Goal: Communication & Community: Share content

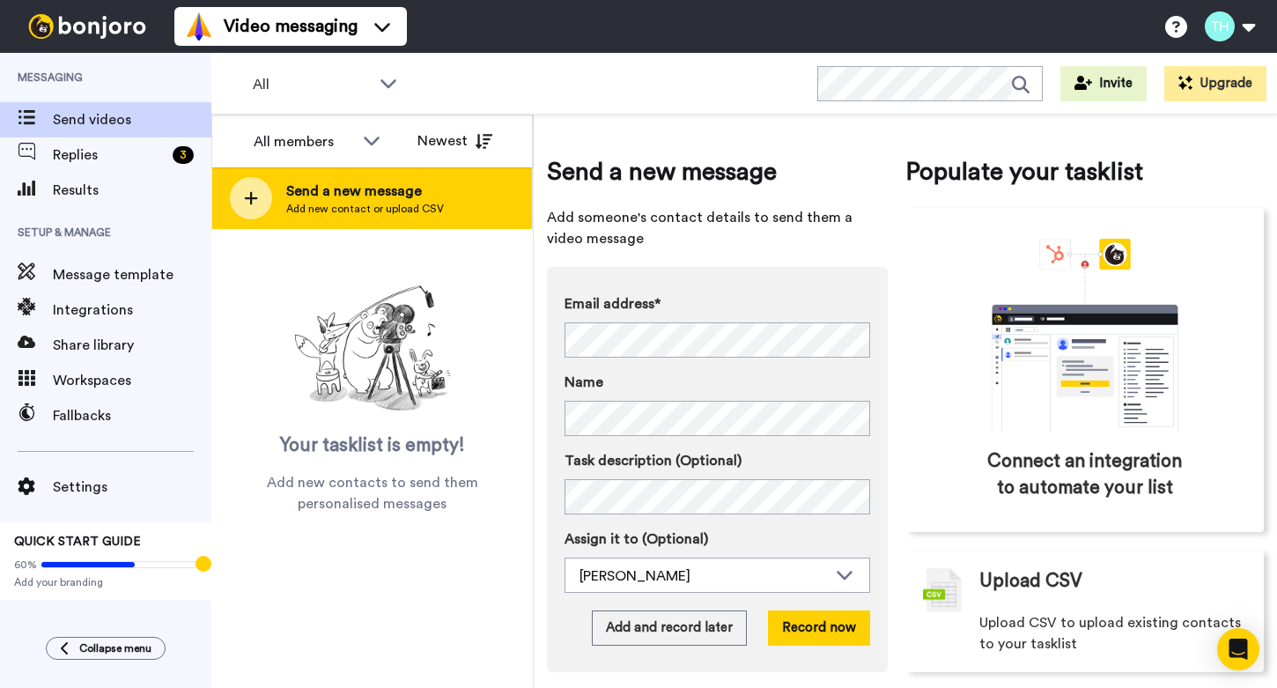
click at [351, 188] on span "Send a new message" at bounding box center [365, 191] width 158 height 21
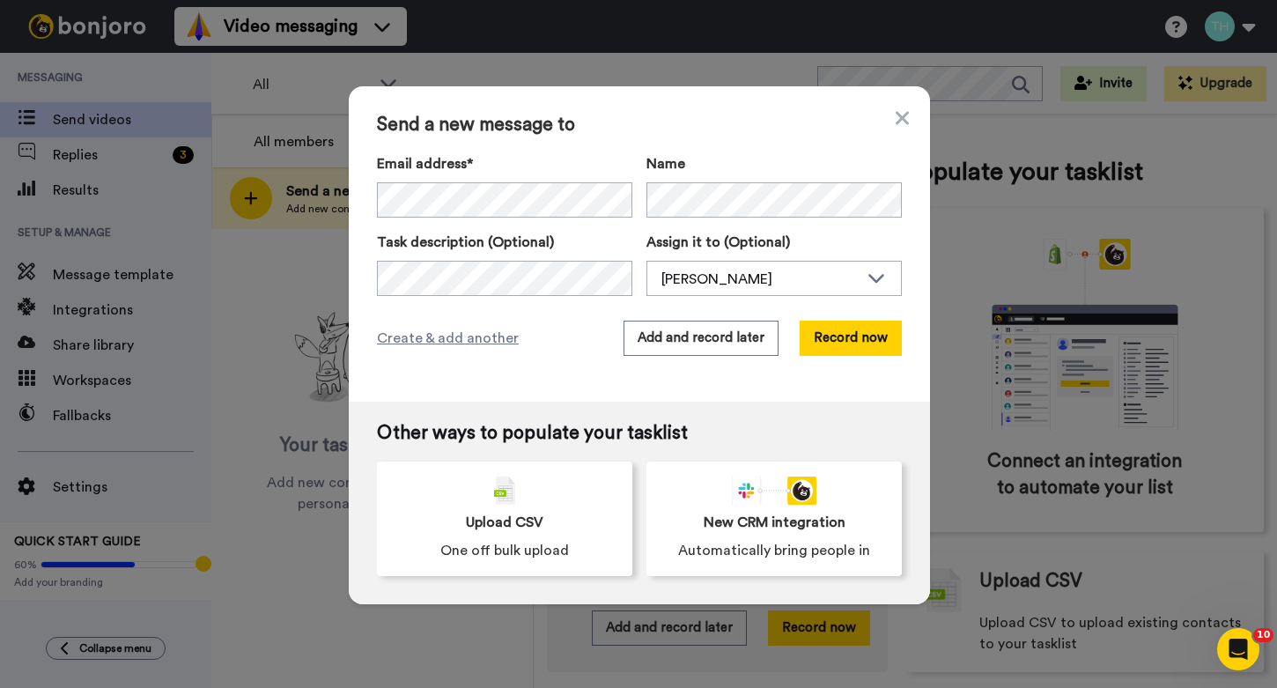
click at [689, 102] on div "Send a new message to Email address* No search result for ‘ seaonwilson2015@gma…" at bounding box center [639, 243] width 581 height 315
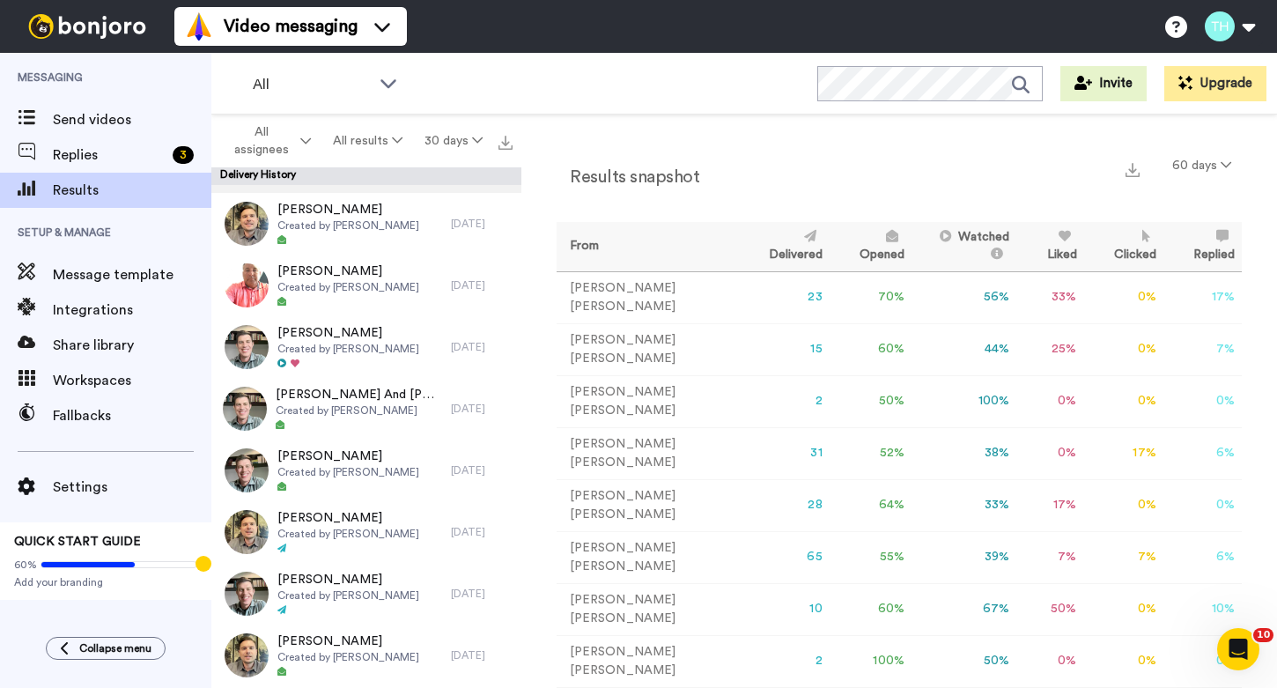
scroll to position [240, 0]
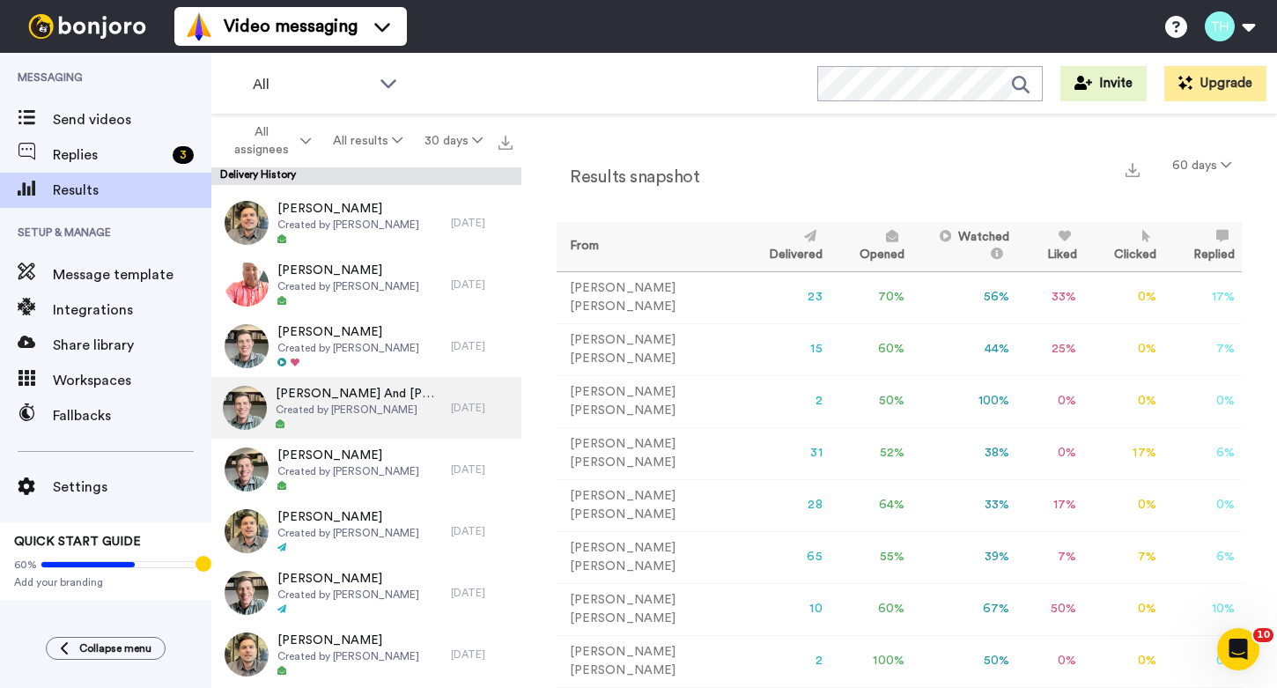
click at [368, 399] on span "[PERSON_NAME] And [PERSON_NAME]" at bounding box center [359, 394] width 166 height 18
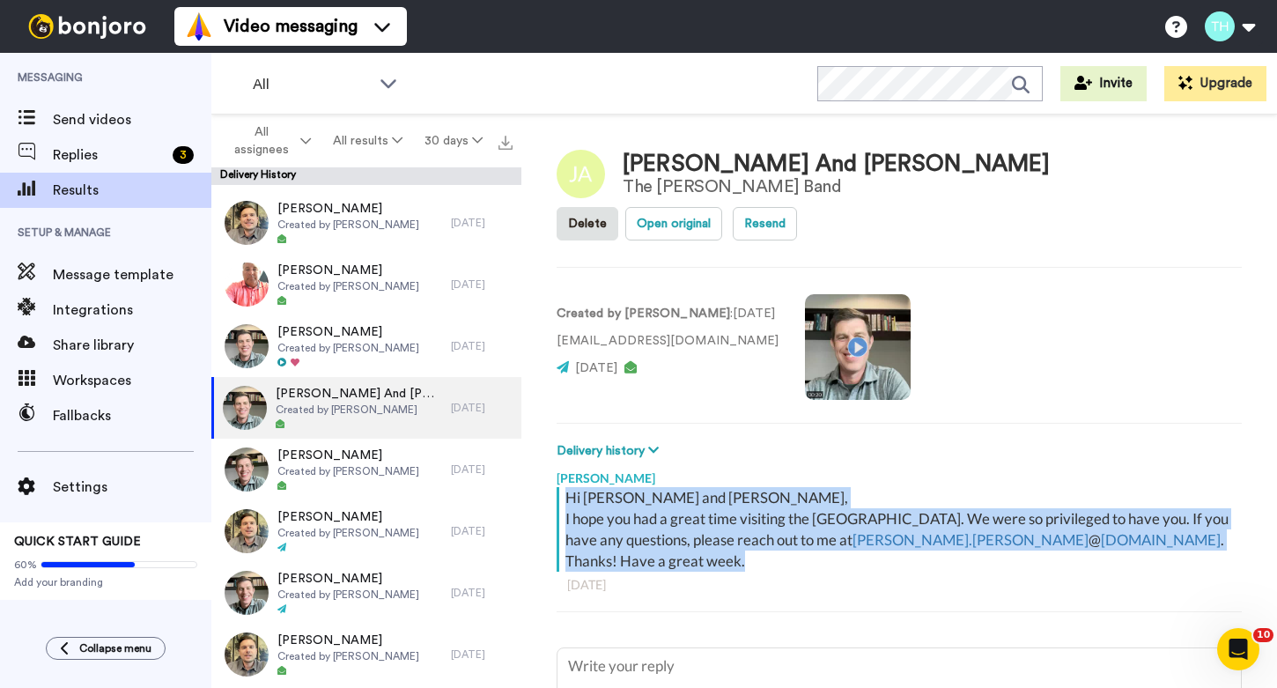
drag, startPoint x: 569, startPoint y: 453, endPoint x: 661, endPoint y: 505, distance: 106.1
click at [661, 505] on div "Hi Jake and Amanda, I hope you had a great time visiting the Northview Westfiel…" at bounding box center [901, 529] width 672 height 85
copy div "Hi Jake and Amanda, I hope you had a great time visiting the Northview Westfiel…"
type textarea "x"
click at [92, 120] on span "Send videos" at bounding box center [132, 119] width 159 height 21
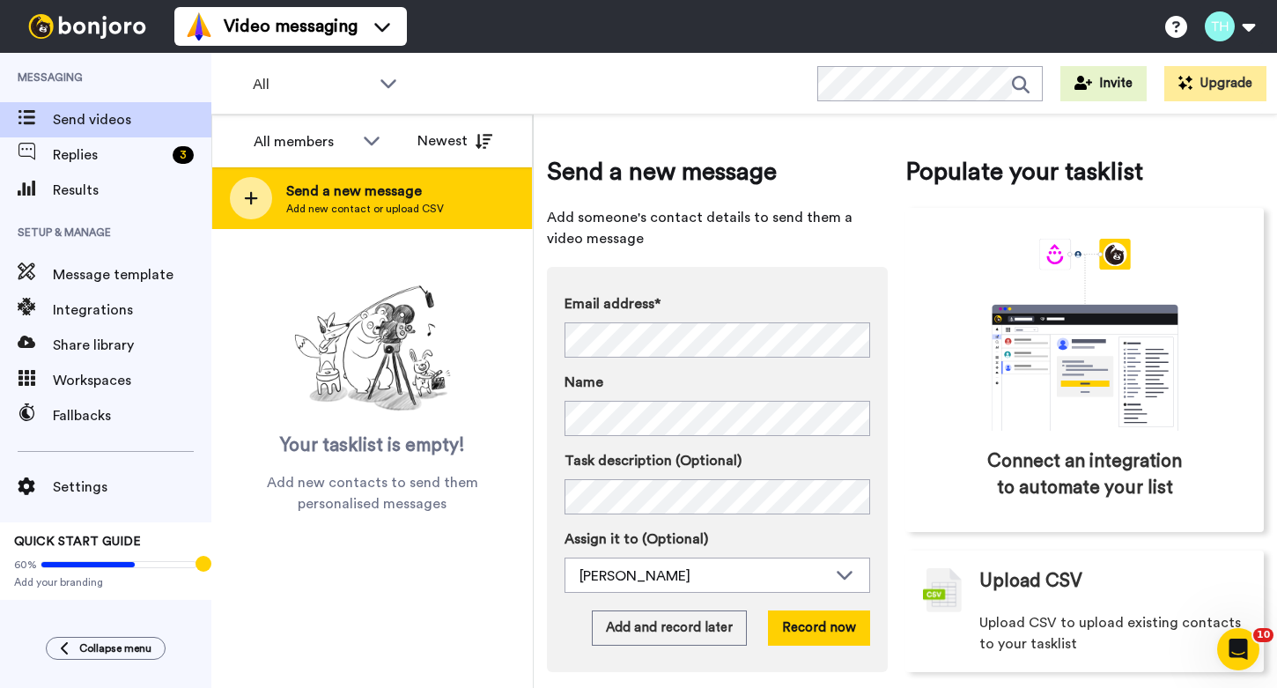
click at [342, 199] on span "Send a new message" at bounding box center [365, 191] width 158 height 21
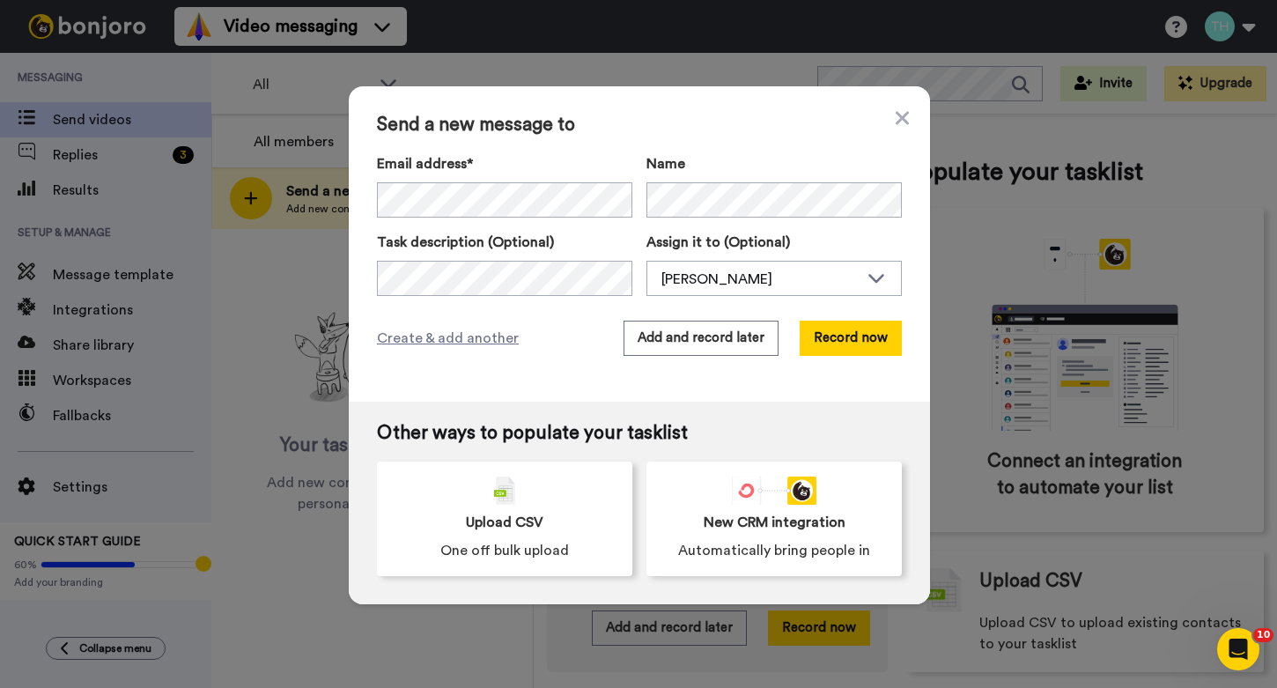
click at [773, 400] on div "Send a new message to Email address* No search result for ‘ seaonwilson2015@gma…" at bounding box center [639, 243] width 581 height 315
click at [858, 343] on button "Record now" at bounding box center [851, 338] width 102 height 35
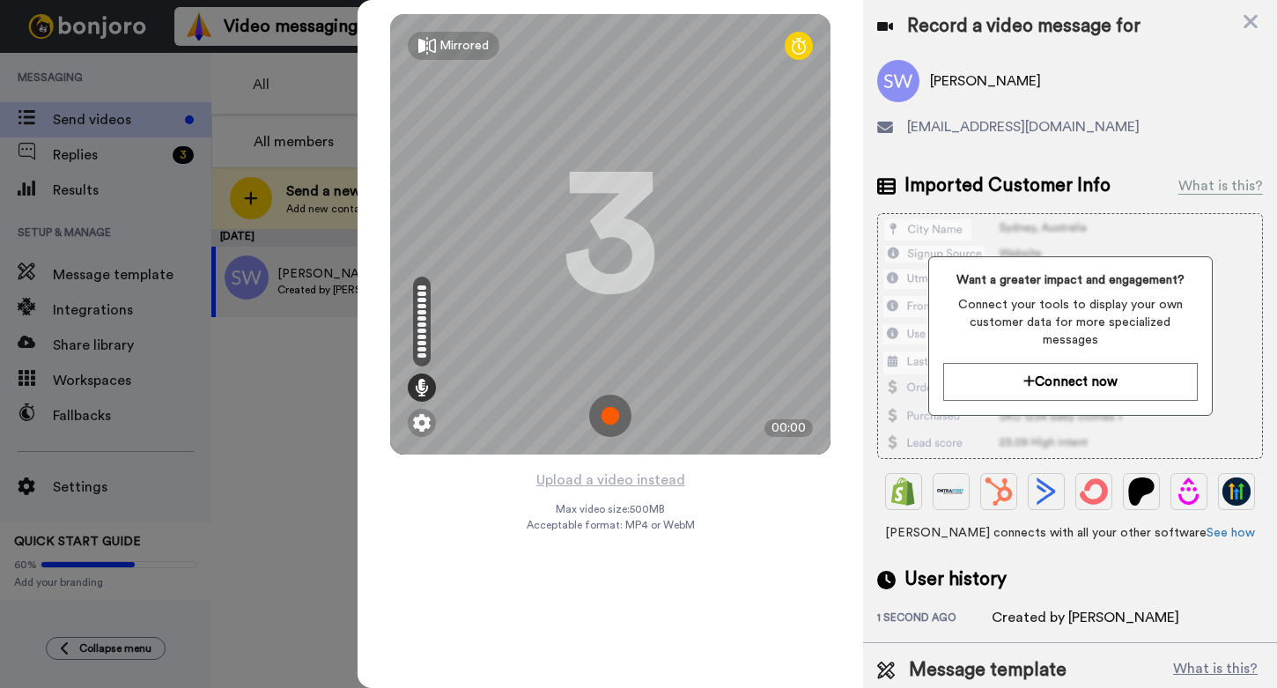
click at [608, 420] on img at bounding box center [610, 415] width 42 height 42
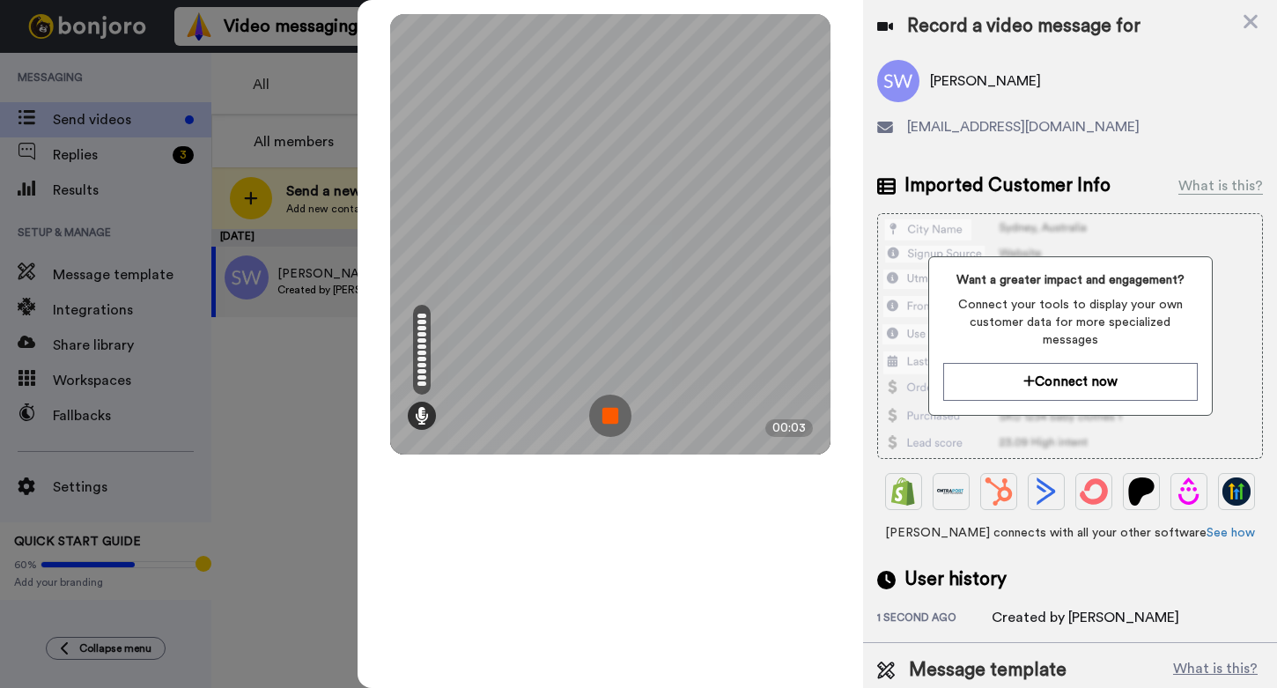
click at [615, 417] on img at bounding box center [610, 415] width 42 height 42
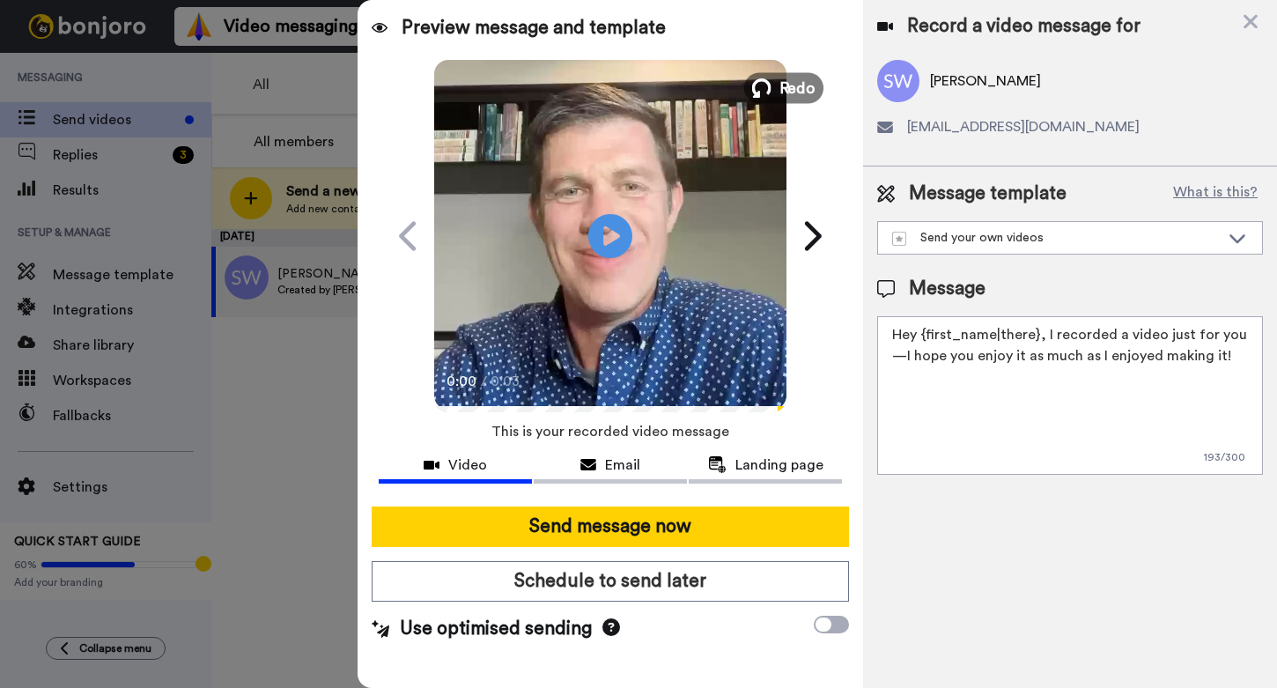
click at [786, 86] on span "Redo" at bounding box center [797, 87] width 37 height 23
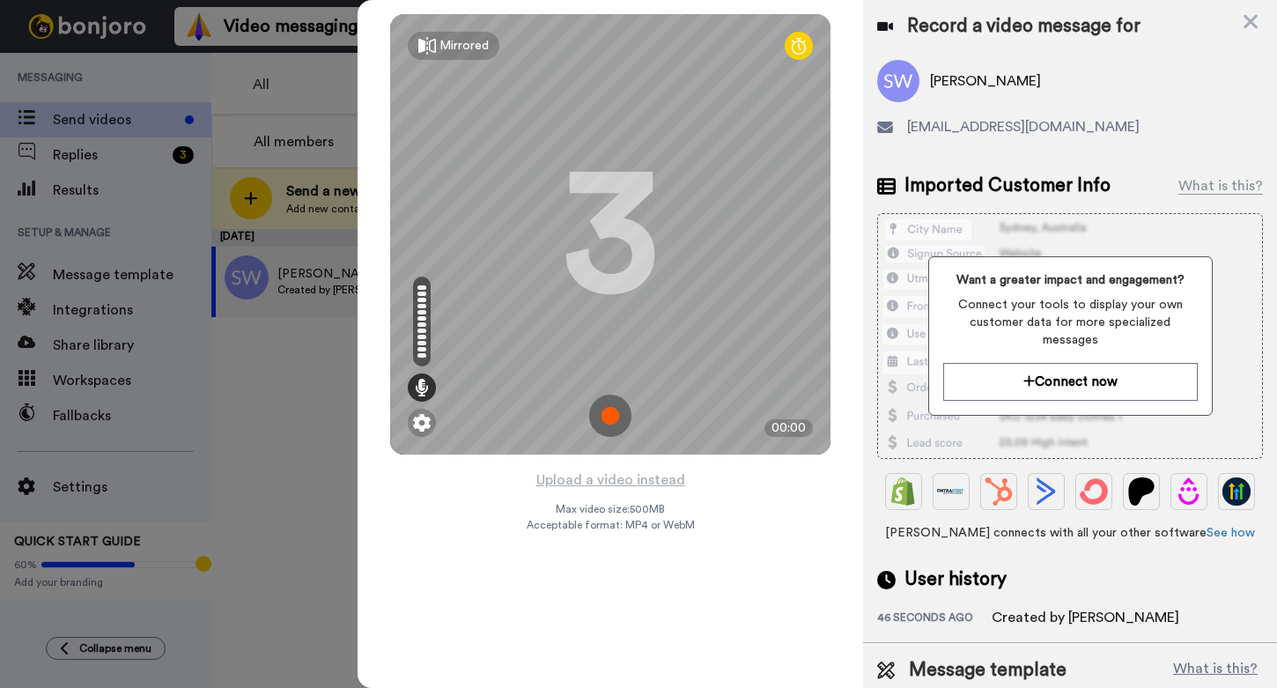
click at [611, 422] on img at bounding box center [610, 415] width 42 height 42
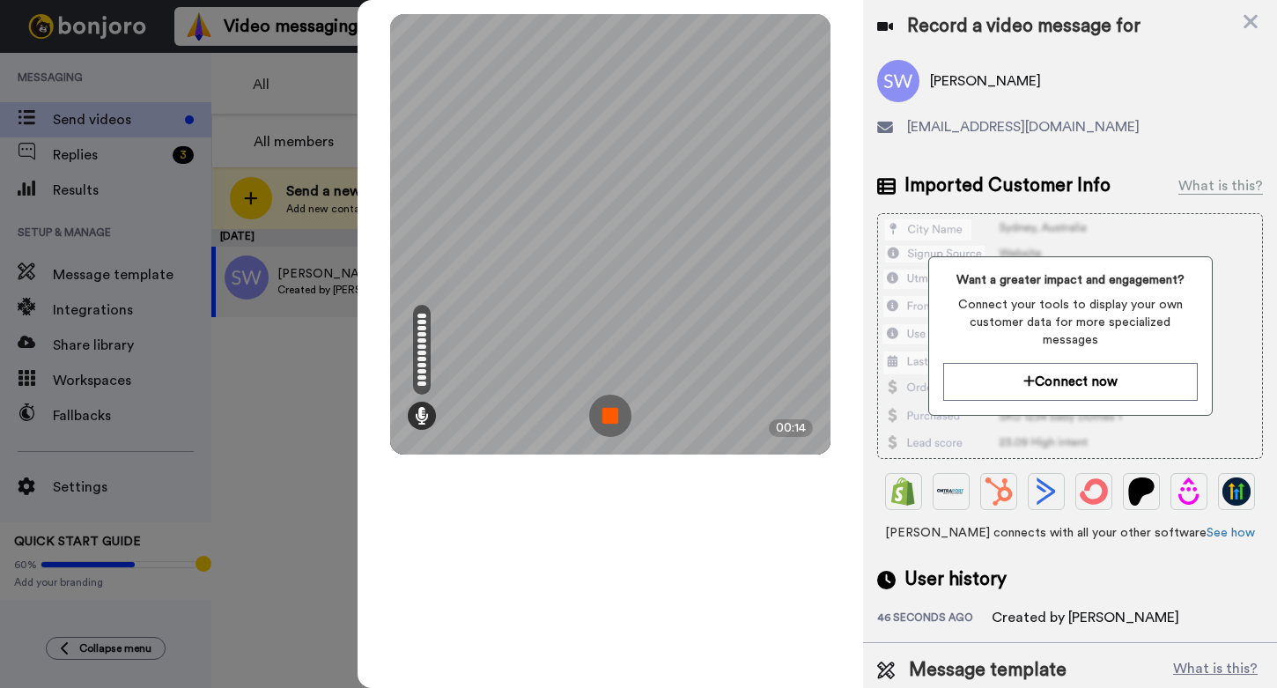
click at [616, 410] on img at bounding box center [610, 415] width 42 height 42
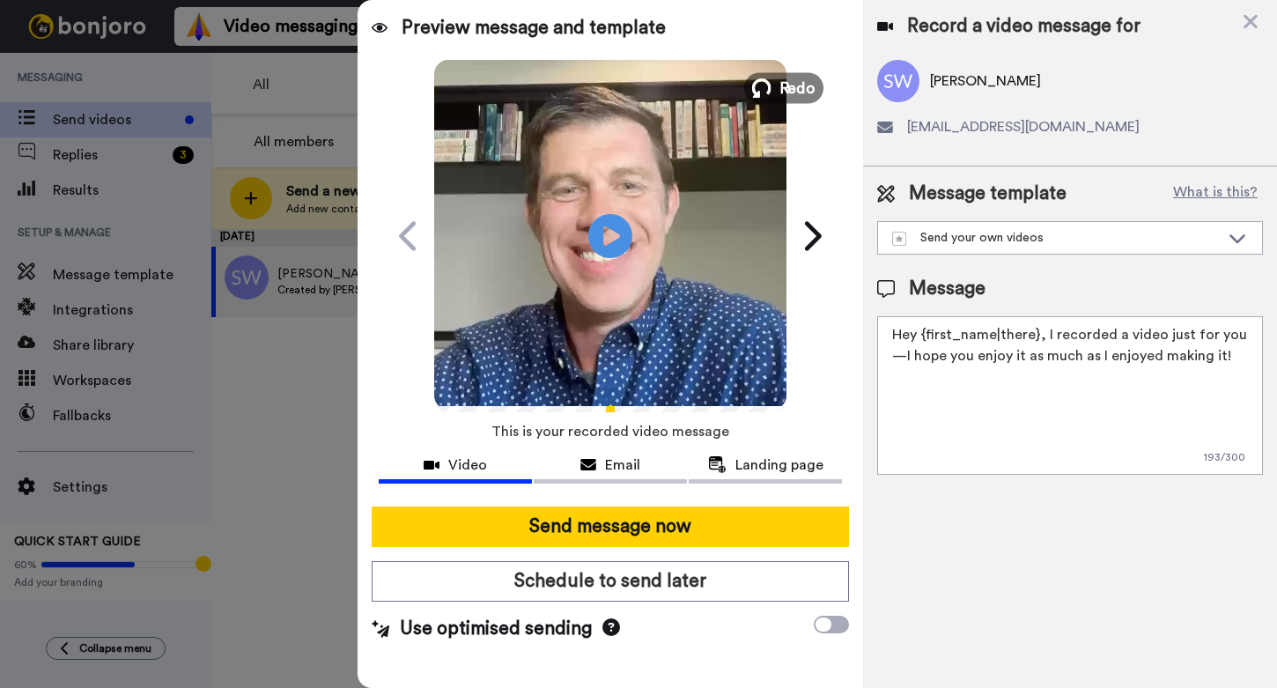
click at [788, 79] on span "Redo" at bounding box center [797, 87] width 37 height 23
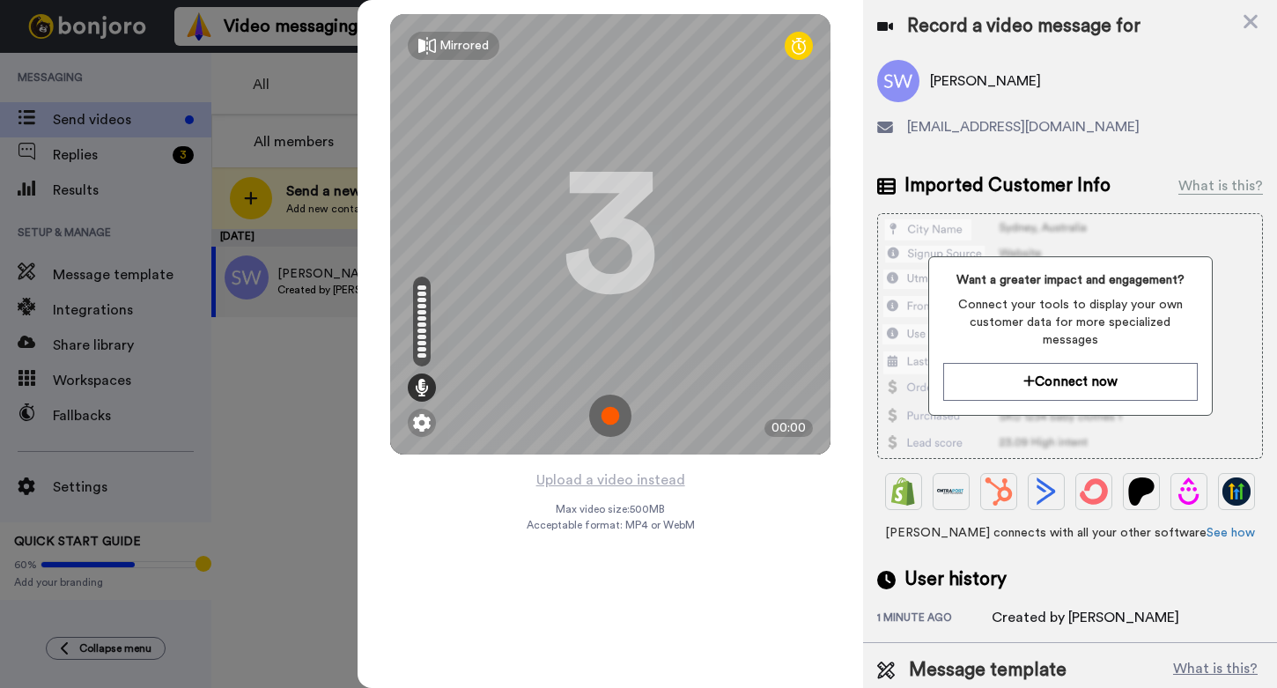
click at [611, 421] on img at bounding box center [610, 415] width 42 height 42
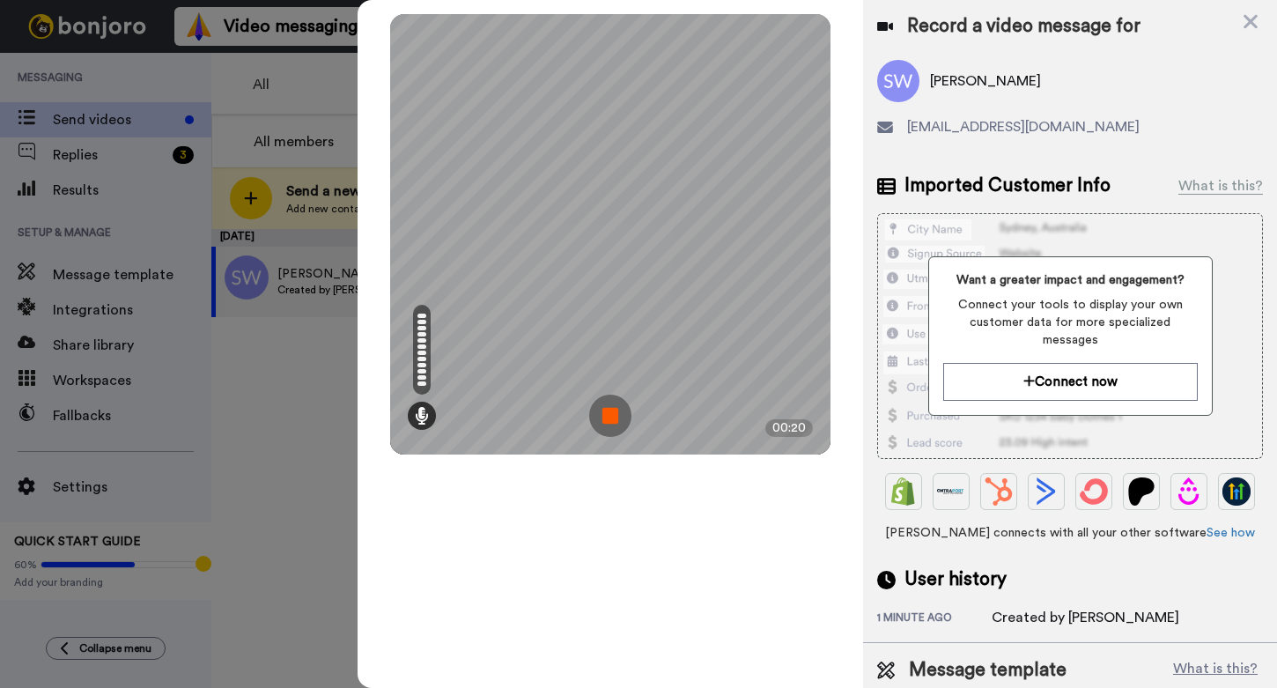
click at [617, 414] on img at bounding box center [610, 415] width 42 height 42
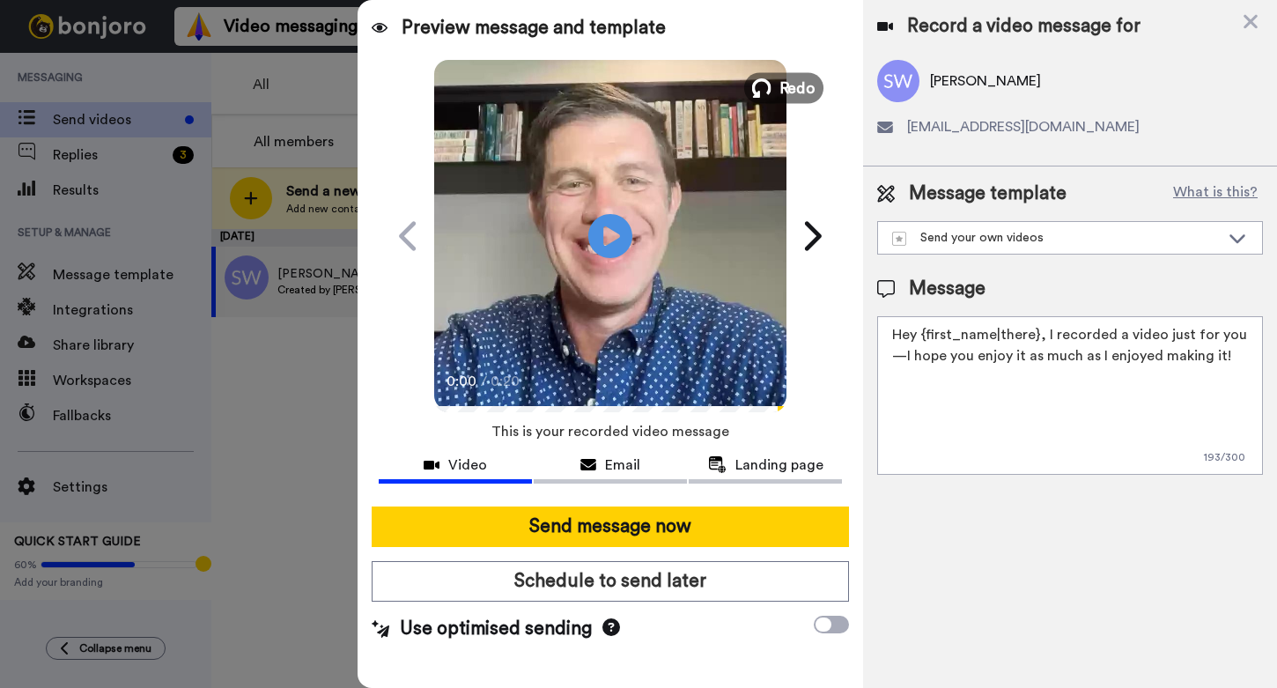
click at [795, 83] on span "Redo" at bounding box center [797, 87] width 37 height 23
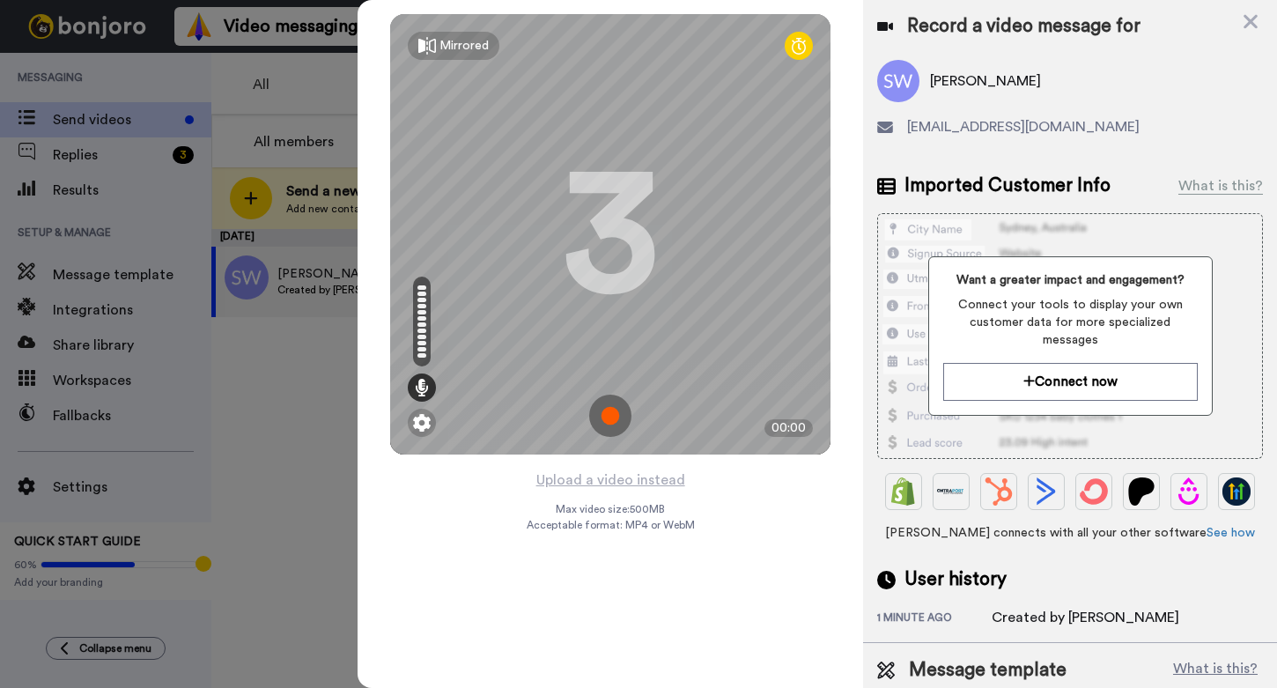
click at [609, 414] on img at bounding box center [610, 415] width 42 height 42
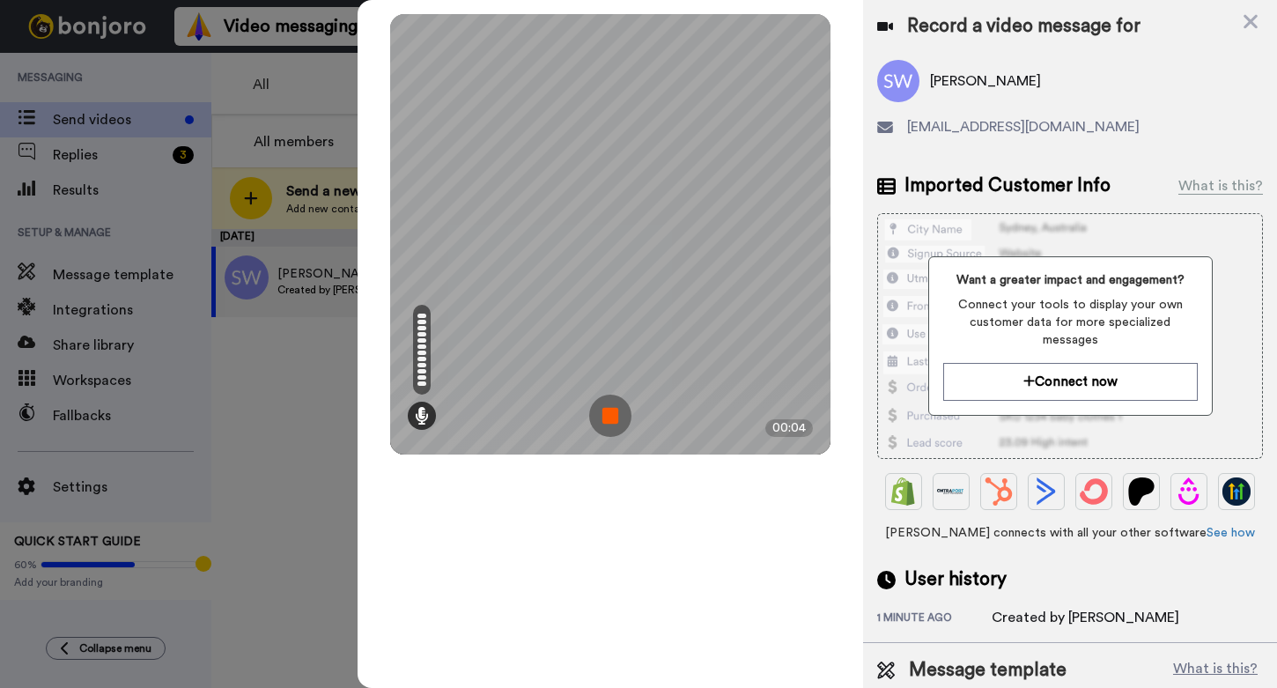
click at [615, 394] on img at bounding box center [610, 415] width 42 height 42
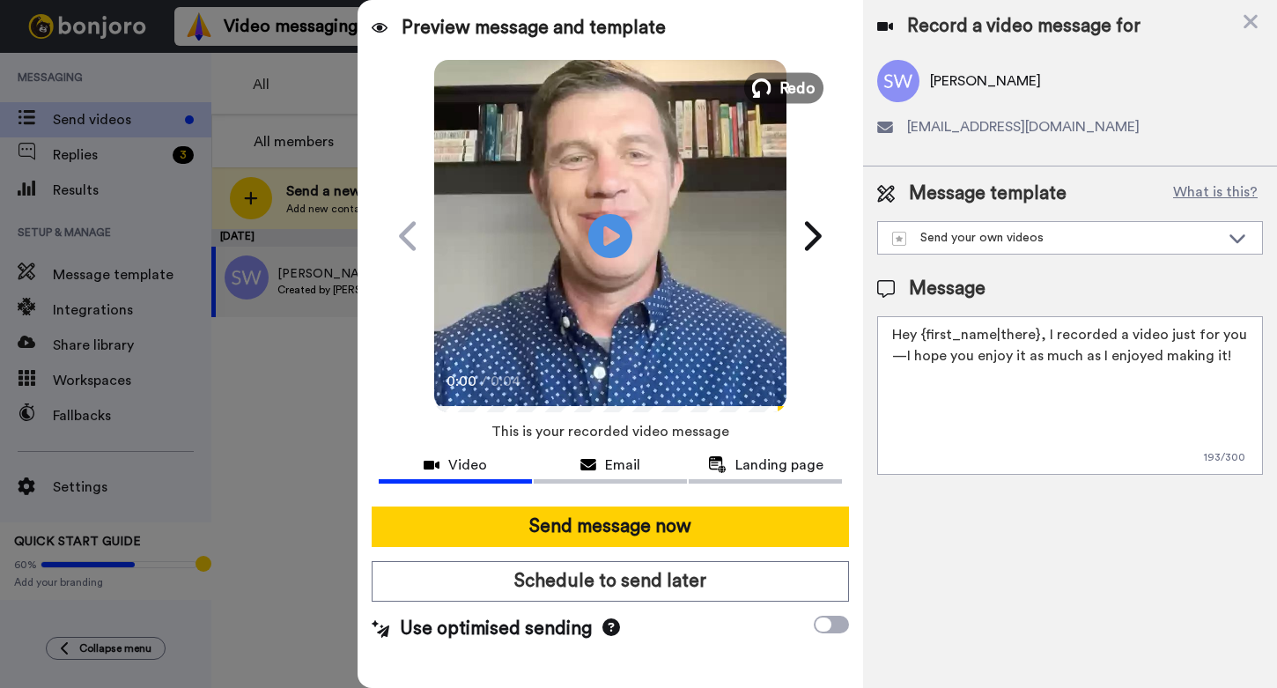
click at [788, 85] on span "Redo" at bounding box center [797, 87] width 37 height 23
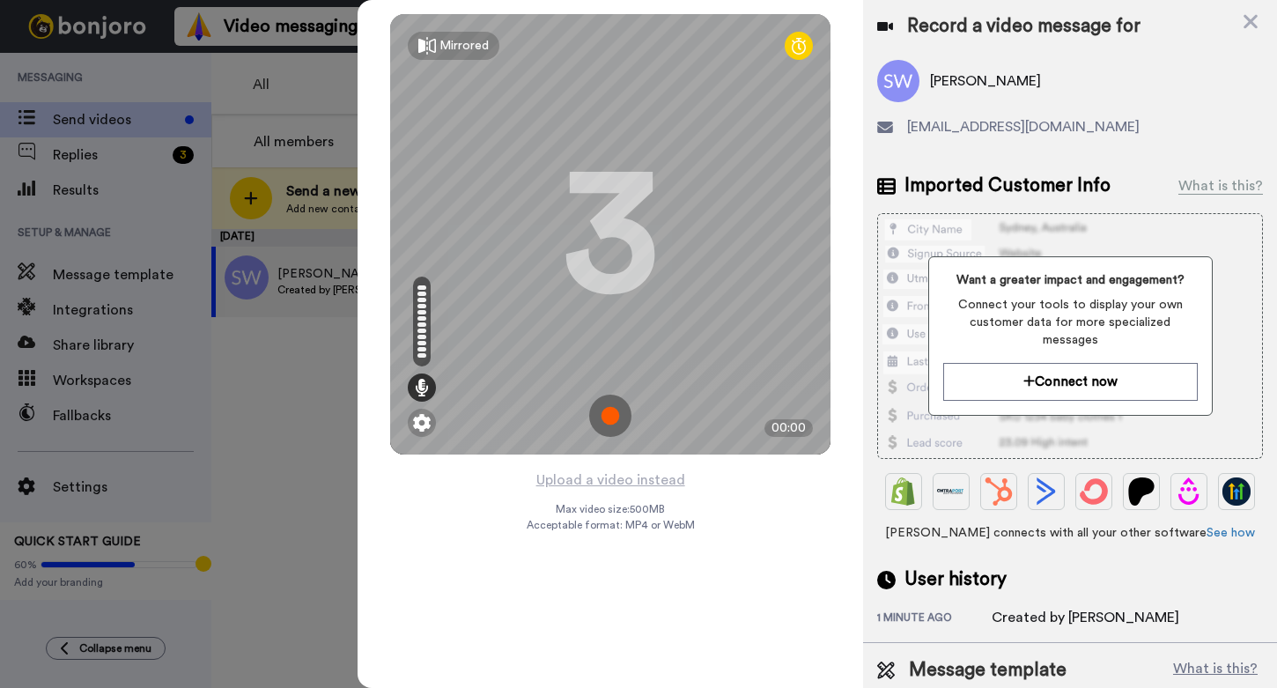
click at [610, 411] on img at bounding box center [610, 415] width 42 height 42
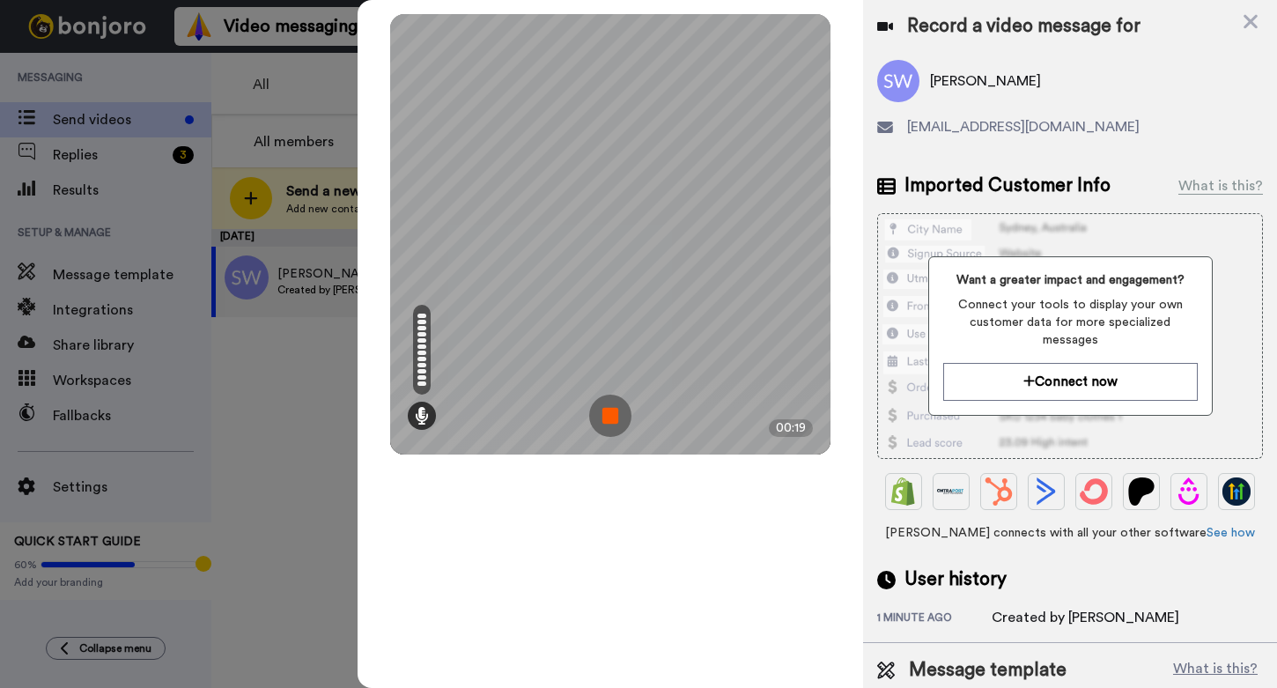
click at [613, 421] on img at bounding box center [610, 415] width 42 height 42
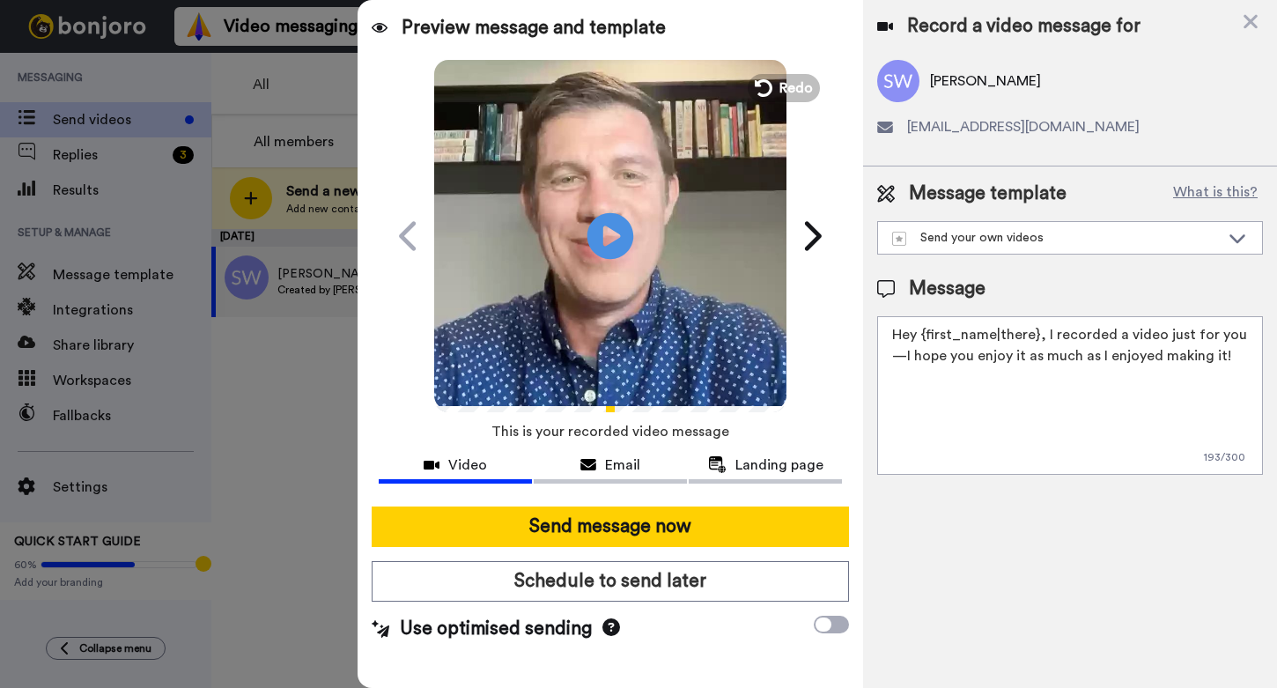
click at [609, 231] on icon "Play/Pause" at bounding box center [610, 236] width 47 height 84
drag, startPoint x: 1213, startPoint y: 359, endPoint x: 891, endPoint y: 319, distance: 324.0
click at [891, 319] on textarea "Hey {first_name|there}, I recorded a video just for you—I hope you enjoy it as …" at bounding box center [1070, 395] width 386 height 159
paste textarea "i Sean, I hope you had a great time visiting the Northview Westfield Campus. We…"
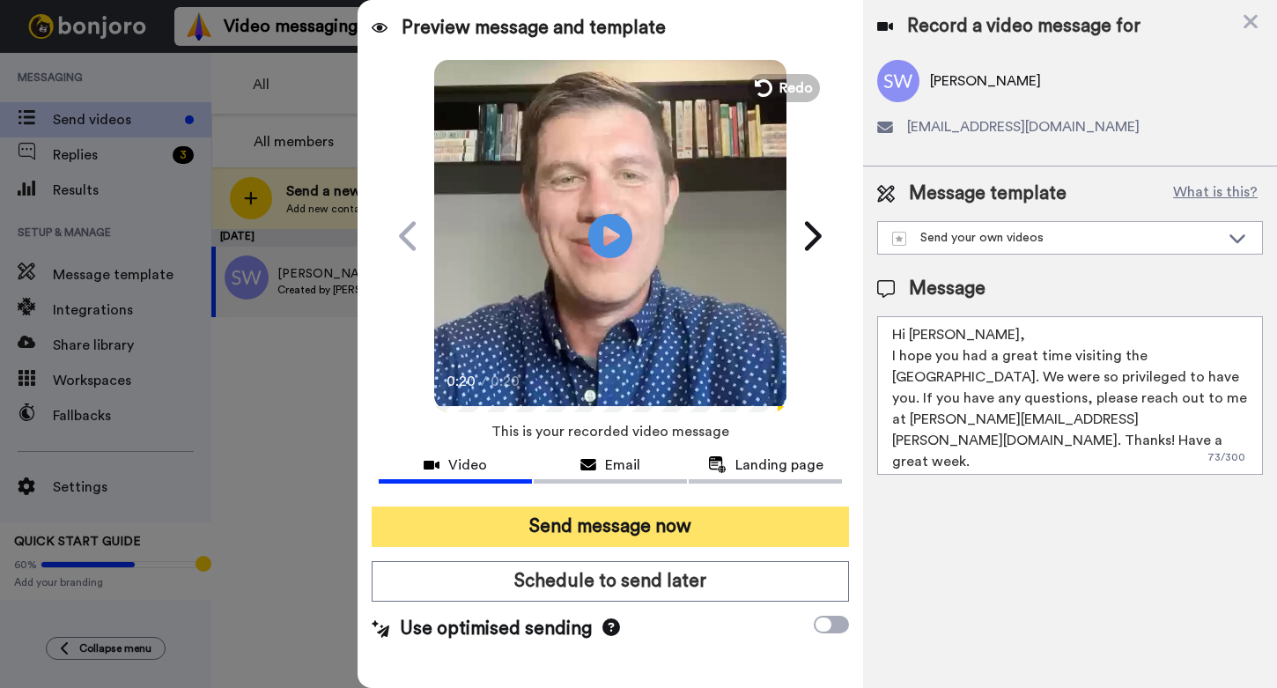
type textarea "Hi Sean, I hope you had a great time visiting the Northview Westfield Campus. W…"
click at [638, 521] on button "Send message now" at bounding box center [610, 526] width 477 height 41
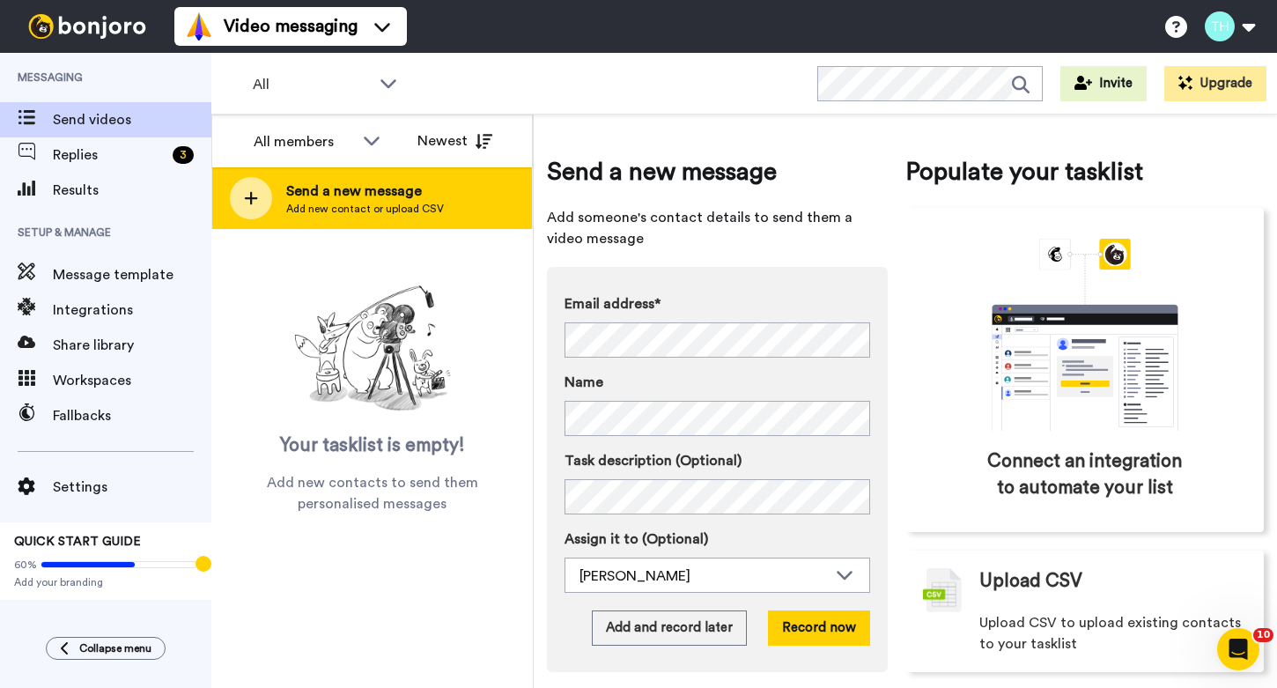
click at [345, 201] on span "Send a new message" at bounding box center [365, 191] width 158 height 21
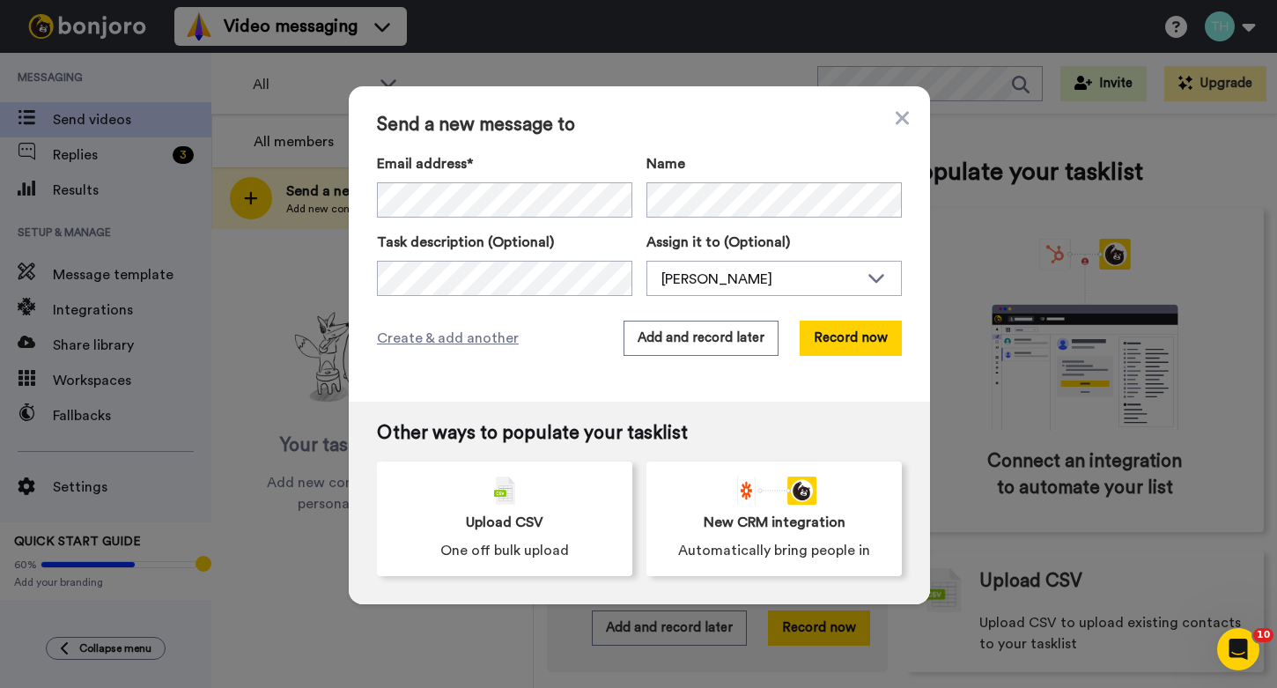
click at [538, 371] on div "Send a new message to Email address* No search result for ‘ maggiecrosby0002@gm…" at bounding box center [639, 243] width 581 height 315
click at [843, 343] on button "Record now" at bounding box center [851, 338] width 102 height 35
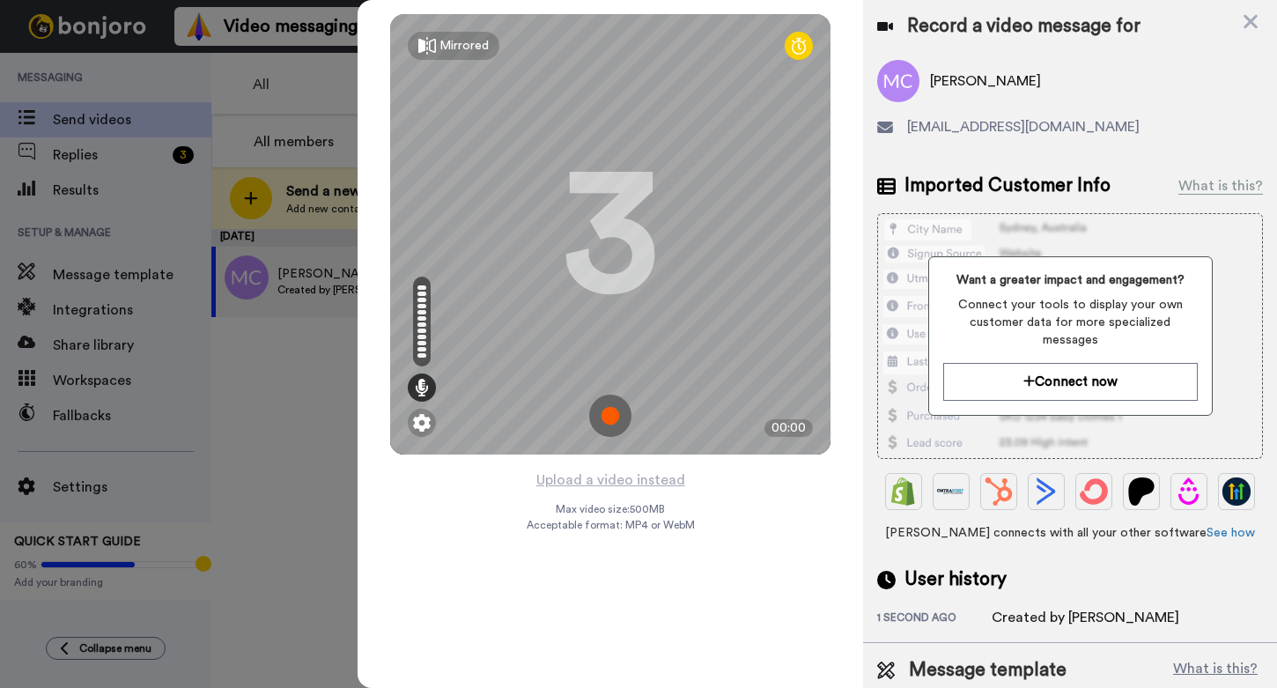
click at [608, 413] on img at bounding box center [610, 415] width 42 height 42
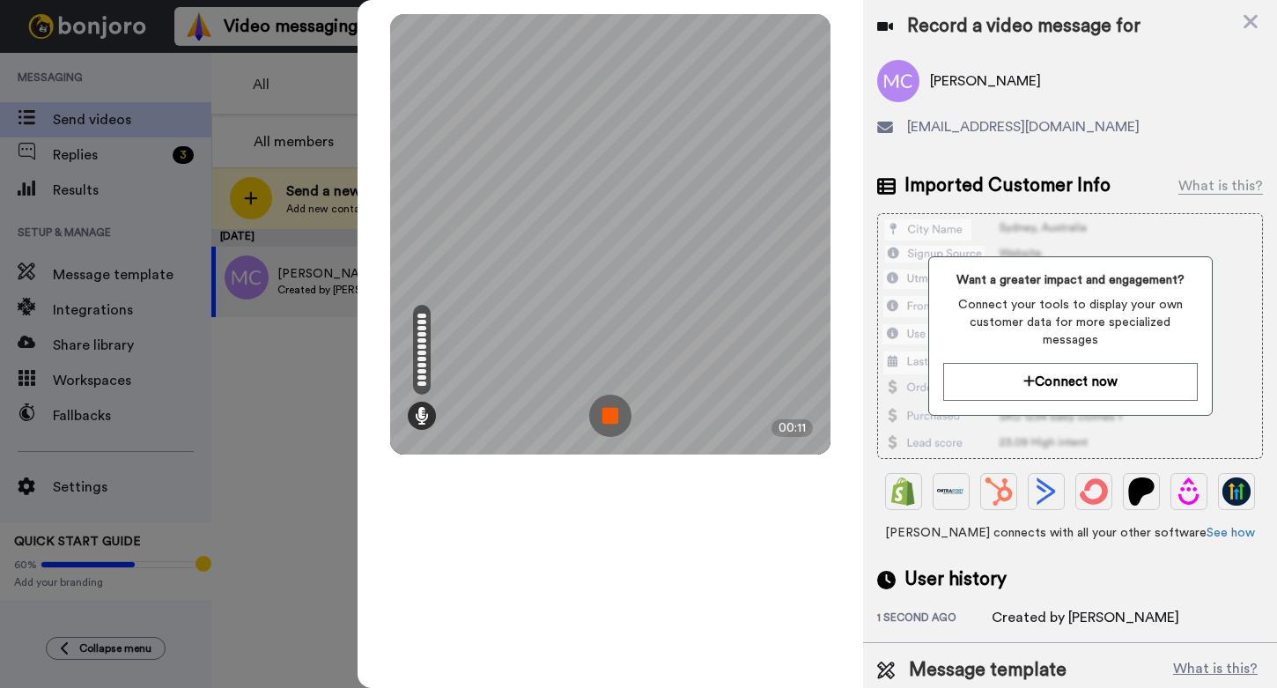
click at [610, 413] on img at bounding box center [610, 415] width 42 height 42
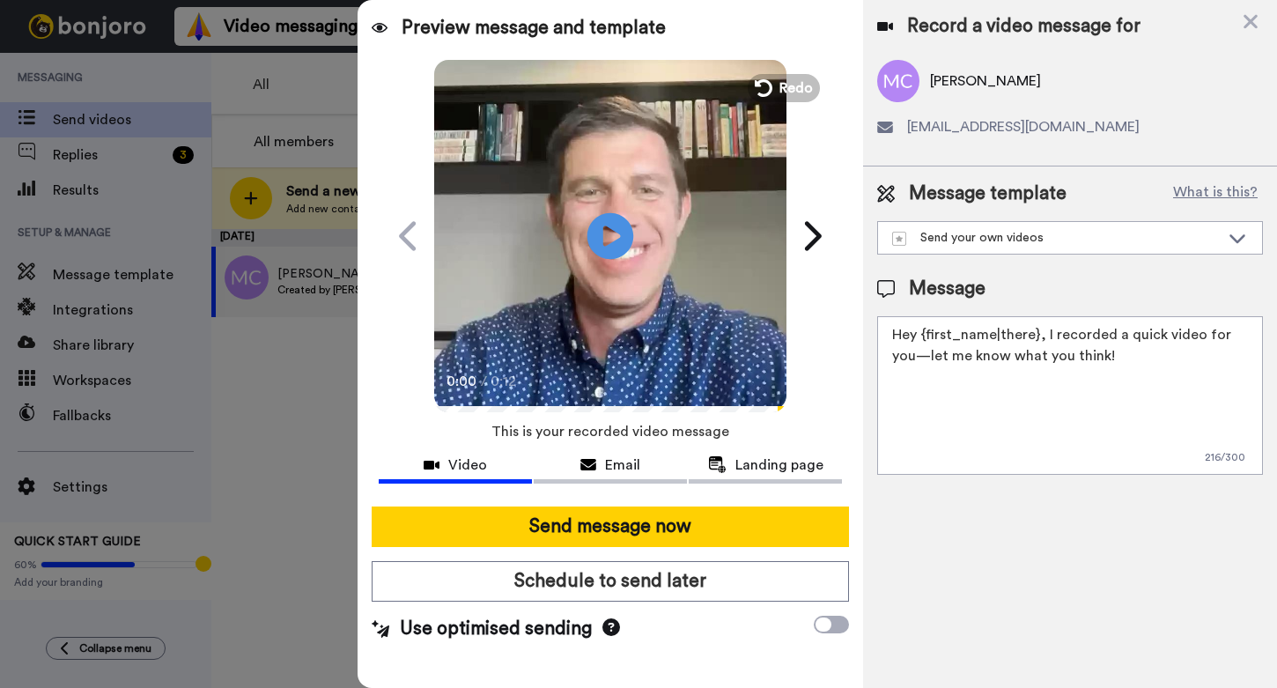
click at [607, 230] on icon "Play/Pause" at bounding box center [610, 236] width 47 height 84
click at [787, 85] on span "Redo" at bounding box center [797, 87] width 37 height 23
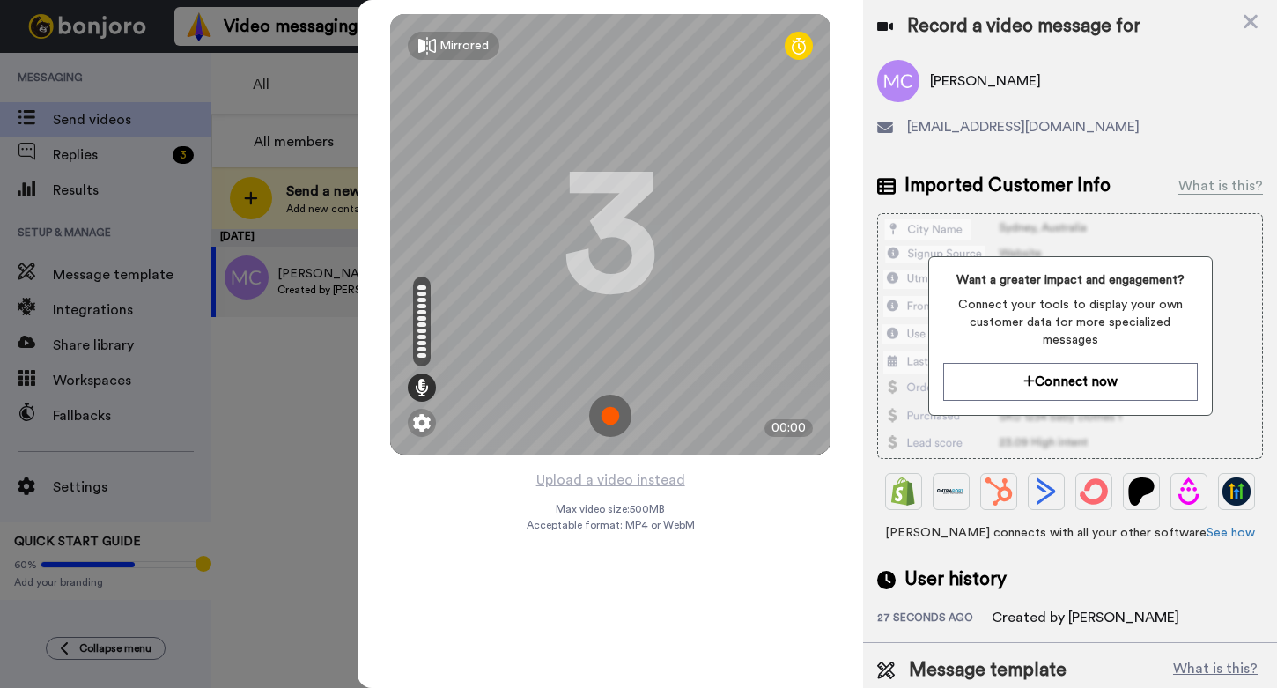
click at [608, 409] on img at bounding box center [610, 415] width 42 height 42
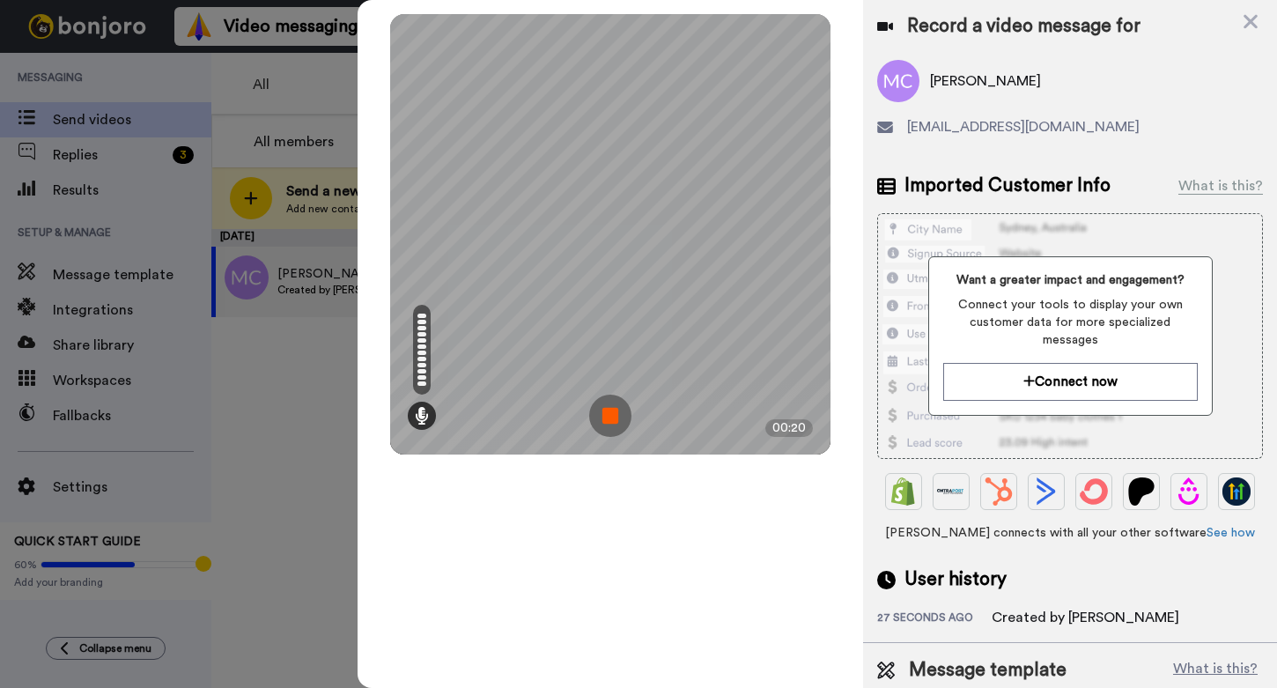
click at [613, 404] on img at bounding box center [610, 415] width 42 height 42
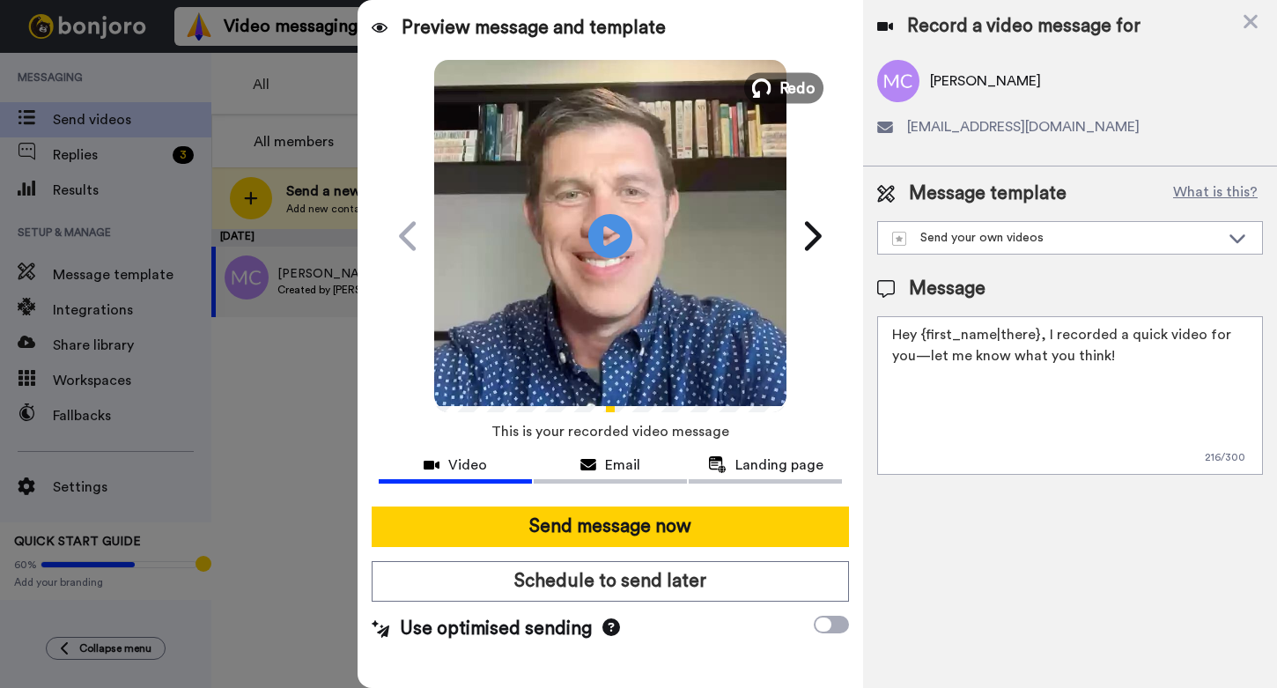
click at [780, 88] on span "Redo" at bounding box center [797, 87] width 37 height 23
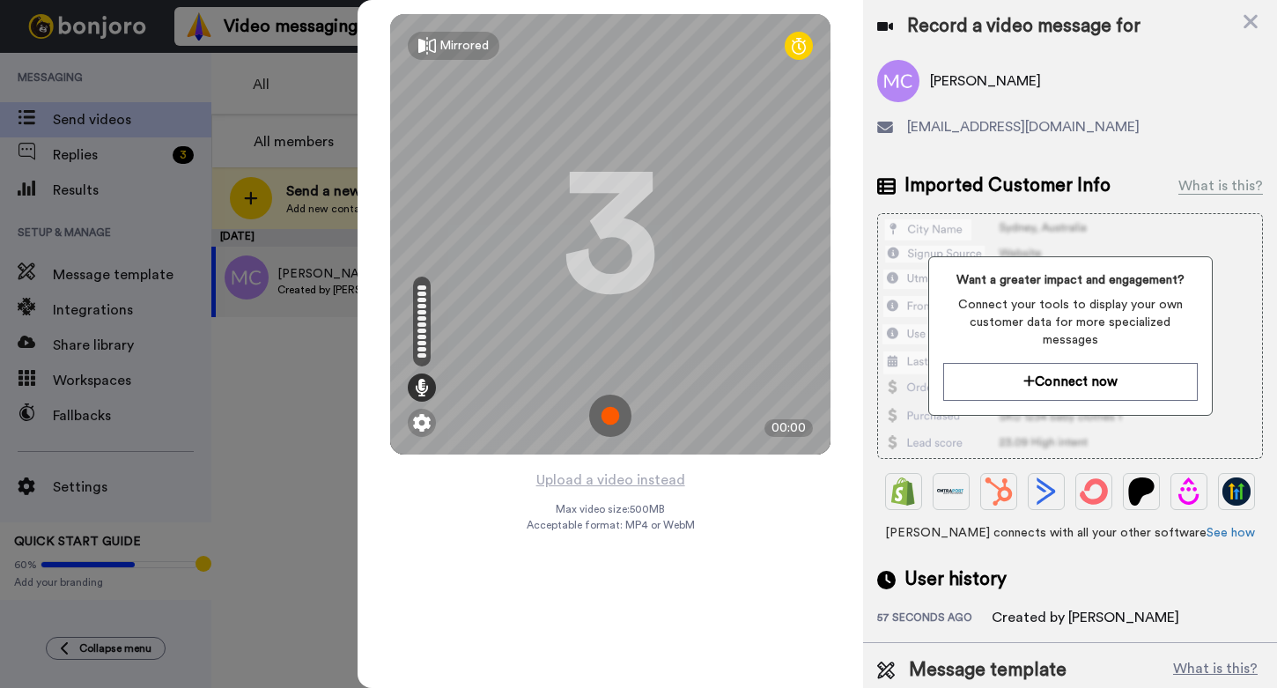
click at [616, 417] on img at bounding box center [610, 415] width 42 height 42
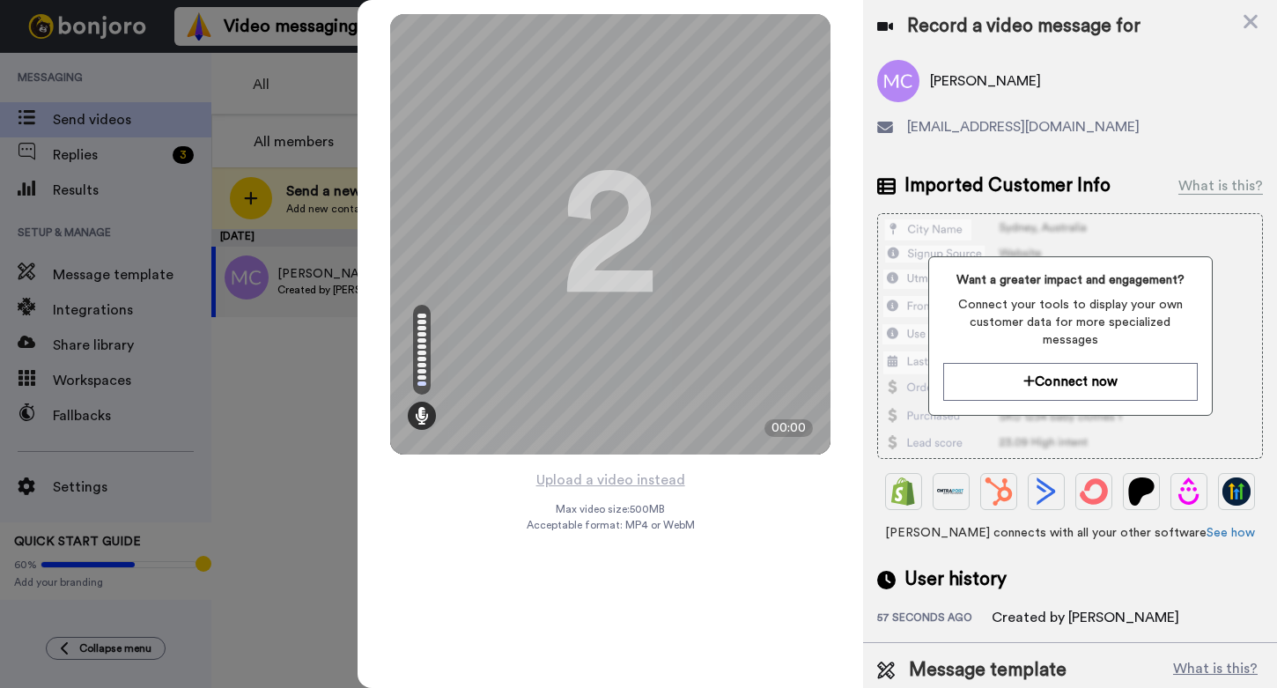
click at [851, 338] on div "Mirrored Redo 2 00:00" at bounding box center [610, 234] width 505 height 468
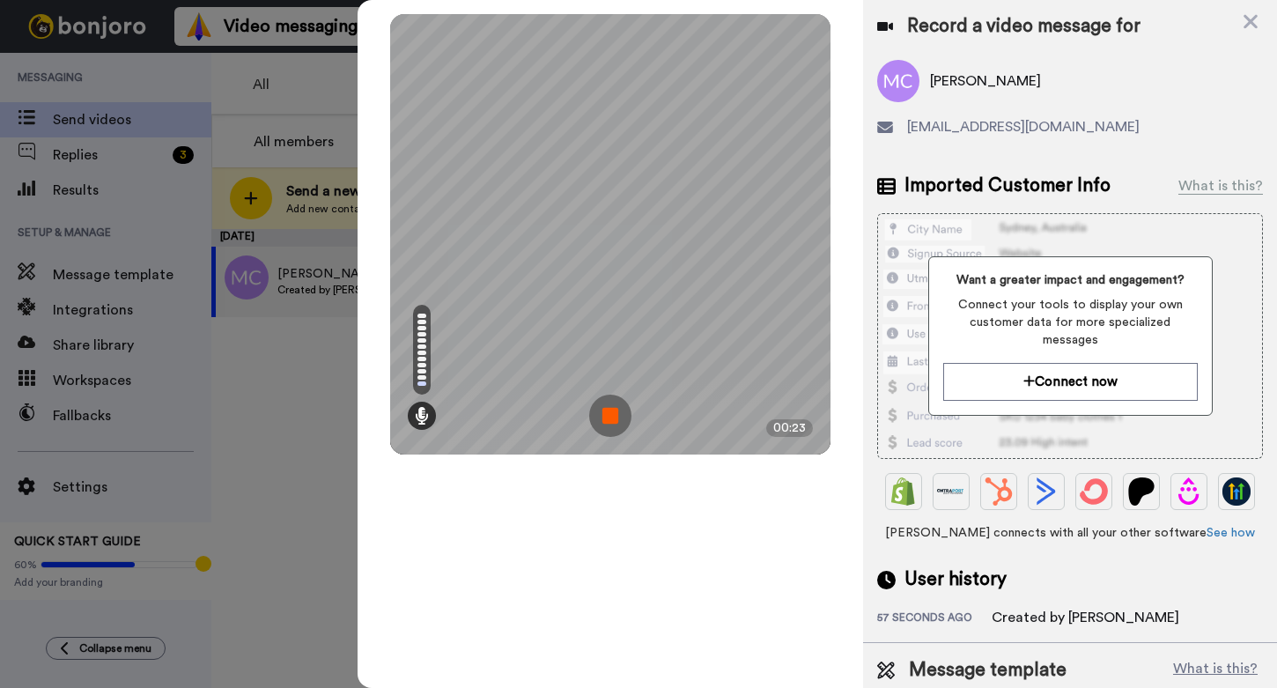
click at [612, 422] on img at bounding box center [610, 415] width 42 height 42
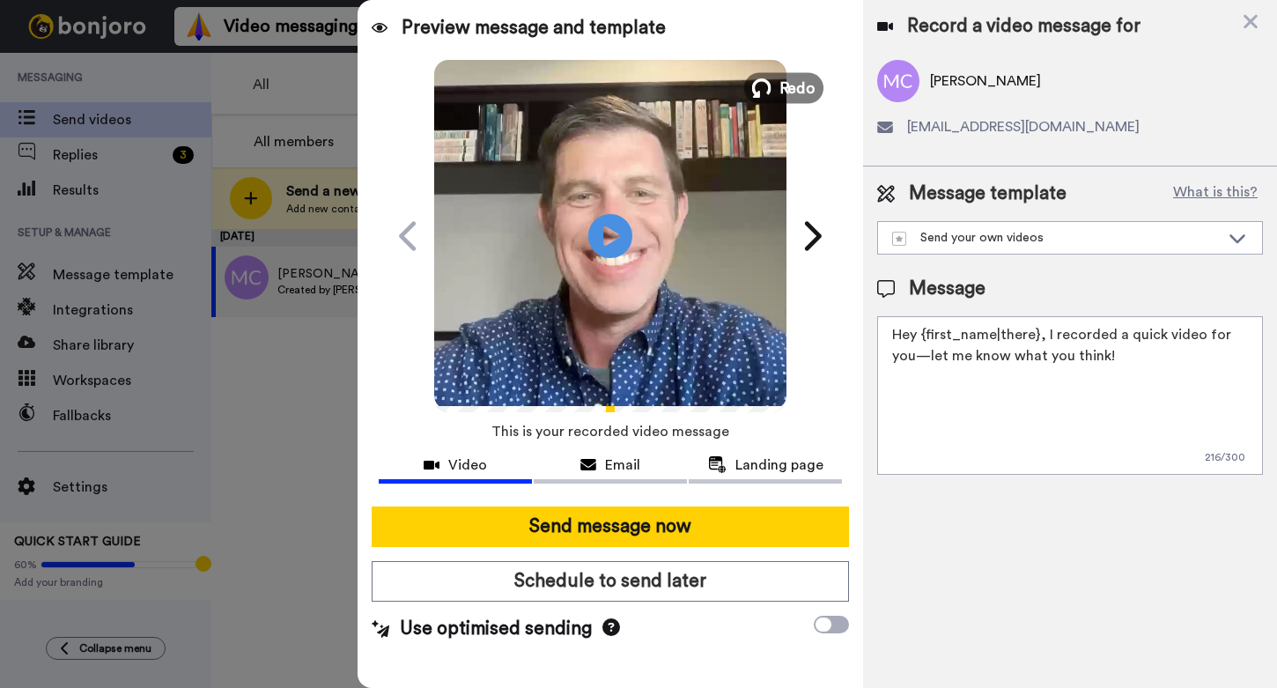
click at [787, 87] on span "Redo" at bounding box center [797, 87] width 37 height 23
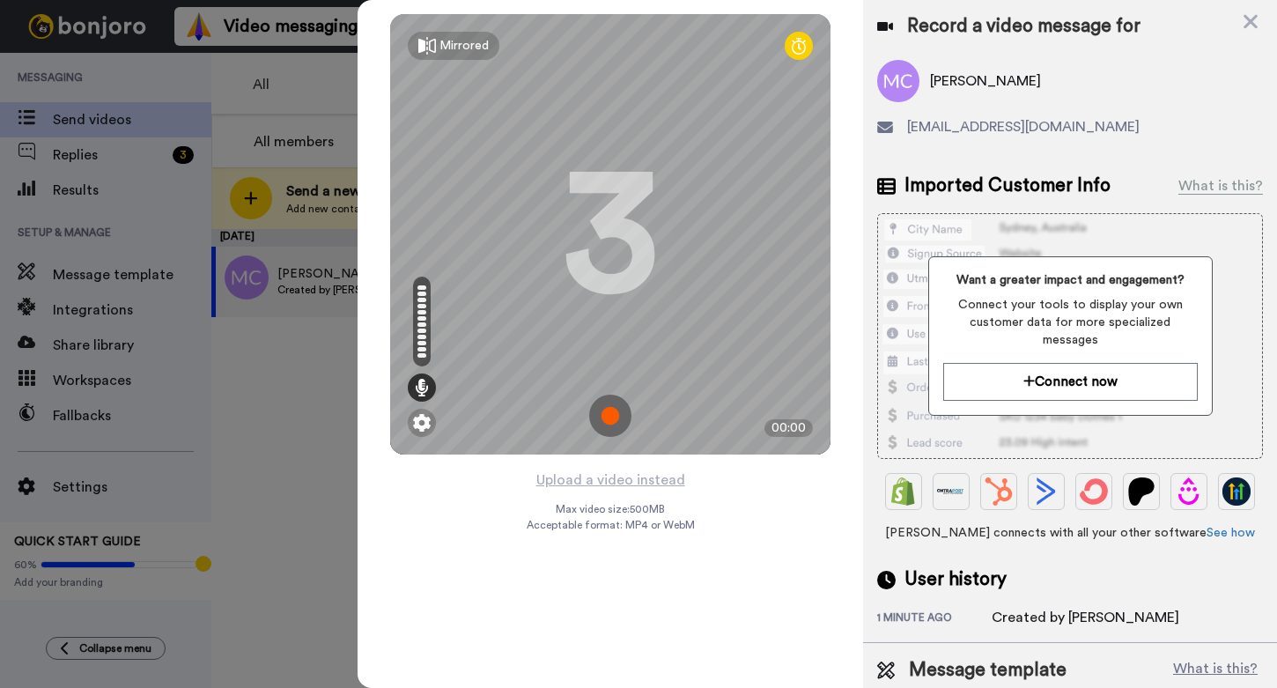
click at [604, 424] on img at bounding box center [610, 415] width 42 height 42
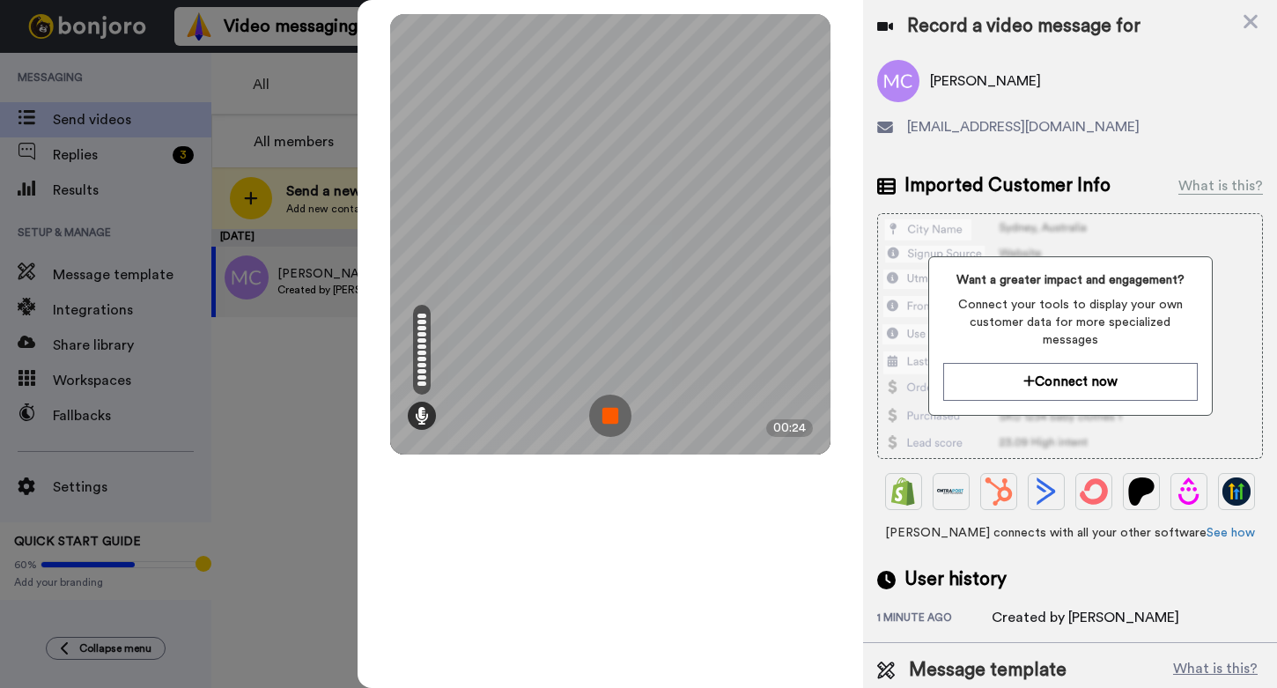
click at [612, 418] on img at bounding box center [610, 415] width 42 height 42
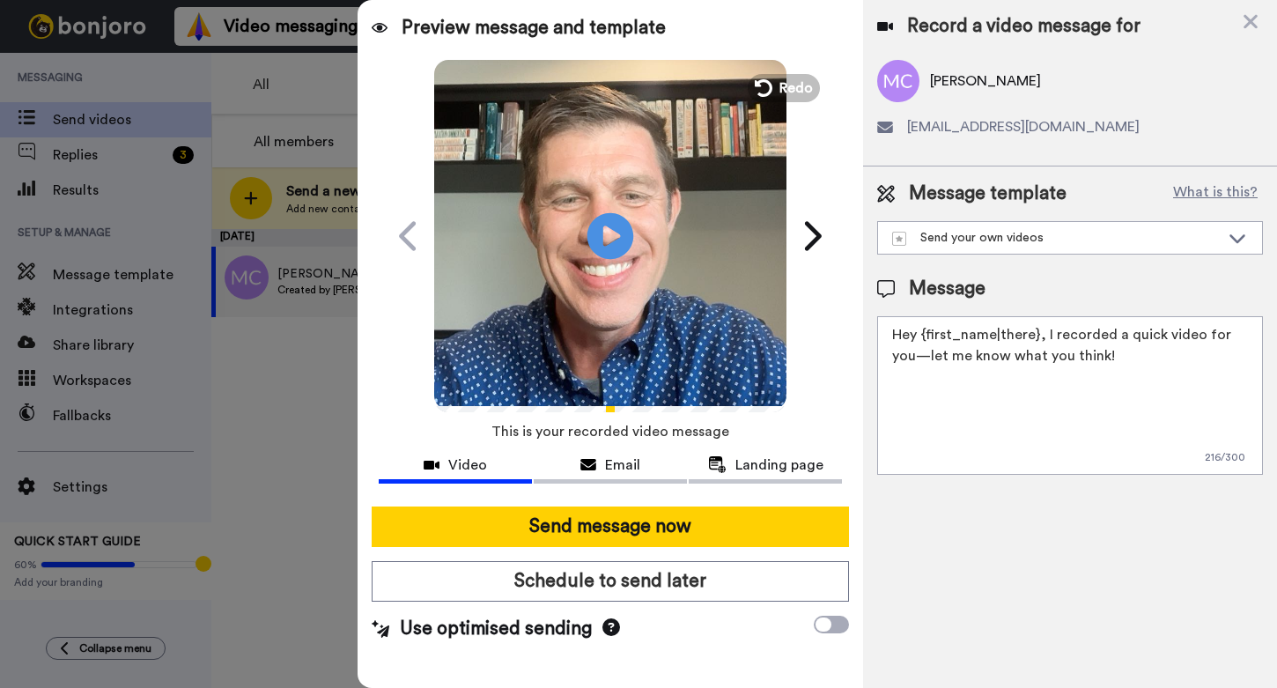
click at [614, 233] on icon "Play/Pause" at bounding box center [610, 236] width 47 height 84
drag, startPoint x: 1104, startPoint y: 360, endPoint x: 874, endPoint y: 334, distance: 231.3
click at [874, 334] on div "Message template What is this? Send your own videos Binford Check out the NV Ap…" at bounding box center [1070, 327] width 414 height 322
paste textarea "i Maggie, I hope you had a great time visiting the Northview Westfield Campus. …"
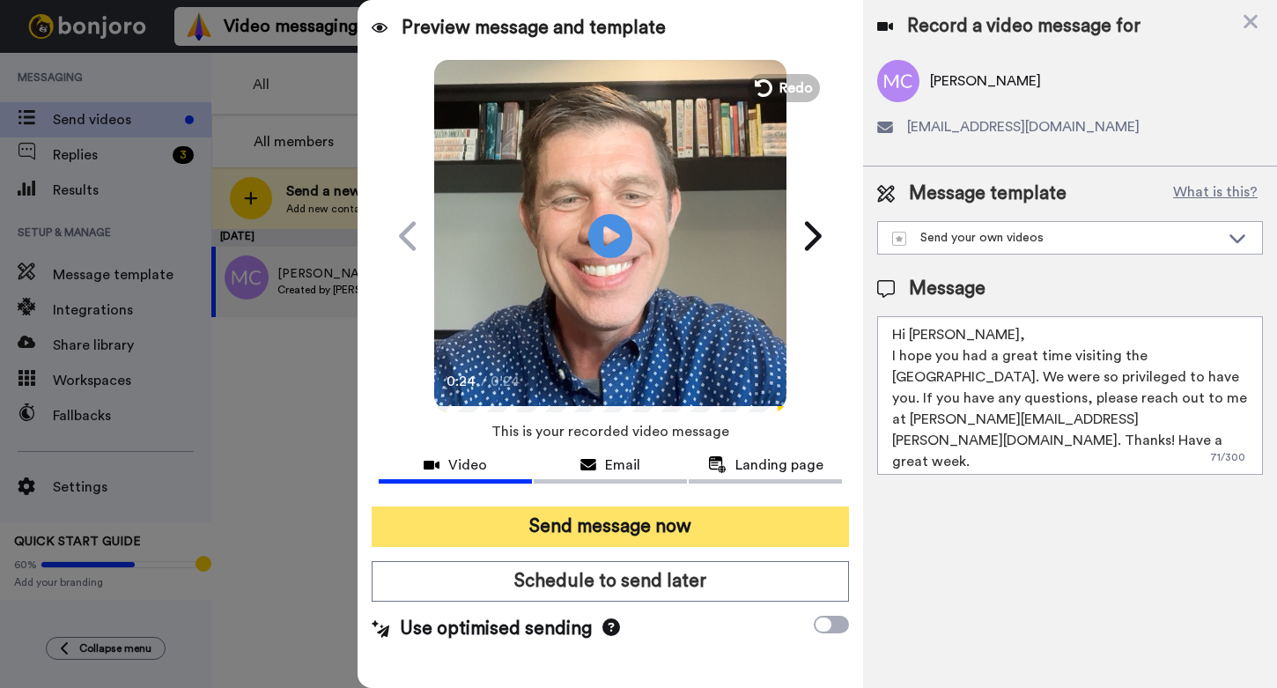
type textarea "Hi Maggie, I hope you had a great time visiting the Northview Westfield Campus.…"
click at [682, 527] on button "Send message now" at bounding box center [610, 526] width 477 height 41
